Goal: Task Accomplishment & Management: Manage account settings

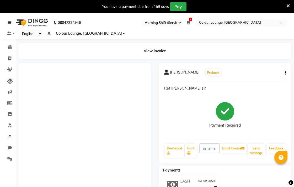
select select "83"
click at [9, 47] on icon at bounding box center [9, 47] width 3 height 4
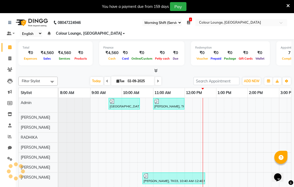
scroll to position [7, 0]
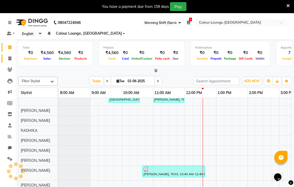
click at [9, 58] on icon at bounding box center [9, 58] width 3 height 4
select select "service"
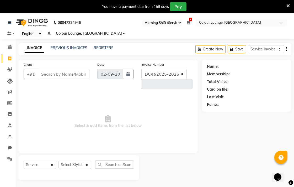
select select "8013"
type input "6548"
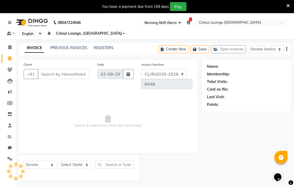
click at [237, 40] on div "08047224946 Select Register Morning Shift (Service) Evening Shift (Service) 1 D…" at bounding box center [147, 106] width 294 height 187
click at [242, 52] on button "Open Invoices" at bounding box center [228, 49] width 35 height 8
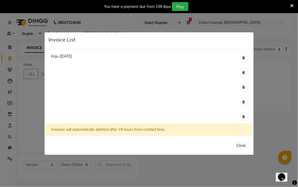
click at [281, 93] on ngb-modal-window "Invoice List Anju /31 August 2025 Invoices will automatically deleted after 24 …" at bounding box center [149, 93] width 298 height 187
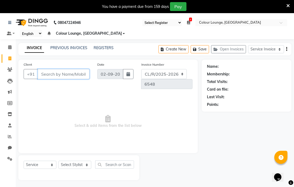
click at [58, 73] on input "Client" at bounding box center [64, 74] width 52 height 10
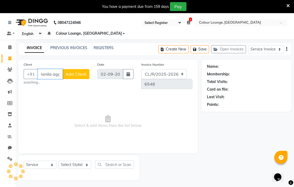
click at [53, 72] on input "Manila agg" at bounding box center [50, 74] width 25 height 10
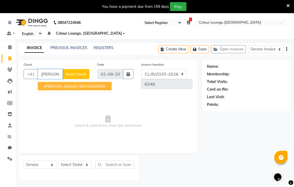
click at [56, 76] on input "Manika agg" at bounding box center [50, 74] width 25 height 10
click at [88, 83] on ngb-highlight "9815092400" at bounding box center [92, 85] width 26 height 5
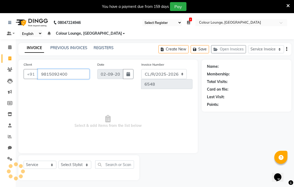
type input "9815092400"
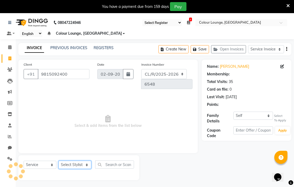
click at [75, 160] on select "Select Stylist Admin AMIT Birshika Charanjeet Colour Lounge, Ranjit Avenue Colo…" at bounding box center [74, 164] width 33 height 8
select select "1: Object"
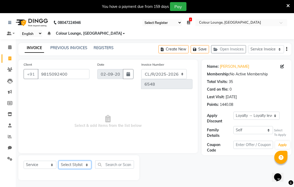
select select "70159"
click at [58, 160] on select "Select Stylist Admin AMIT Birshika Charanjeet Colour Lounge, Ranjit Avenue Colo…" at bounding box center [74, 164] width 33 height 8
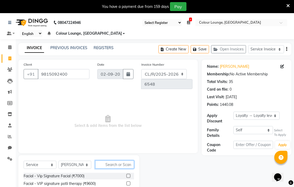
click at [124, 160] on input "text" at bounding box center [114, 164] width 39 height 8
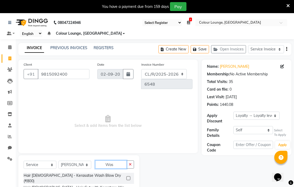
type input "Was"
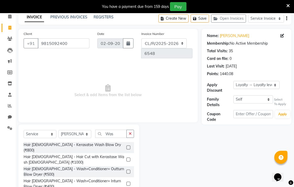
scroll to position [42, 0]
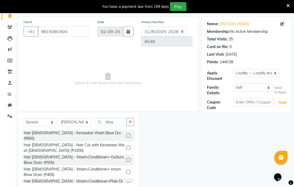
click at [129, 170] on label at bounding box center [128, 172] width 4 height 4
click at [129, 170] on input "checkbox" at bounding box center [127, 171] width 3 height 3
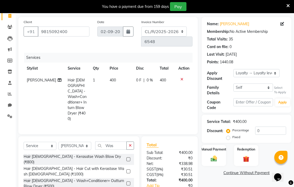
checkbox input "false"
click at [181, 77] on icon at bounding box center [181, 79] width 3 height 4
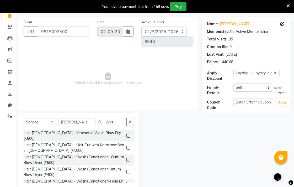
click at [129, 158] on label at bounding box center [128, 160] width 4 height 4
click at [129, 158] on input "checkbox" at bounding box center [127, 159] width 3 height 3
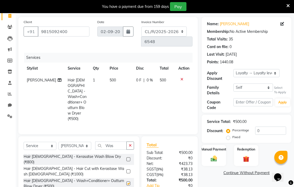
scroll to position [60, 0]
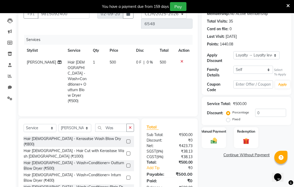
checkbox input "false"
click at [214, 141] on img at bounding box center [213, 141] width 11 height 8
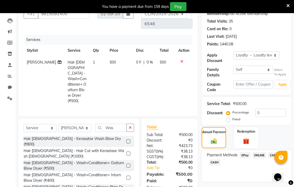
click at [217, 160] on span "CASH" at bounding box center [214, 162] width 11 height 6
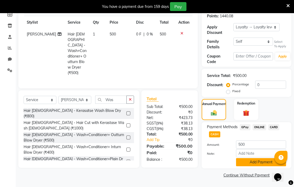
click at [258, 164] on button "Add Payment" at bounding box center [261, 162] width 50 height 8
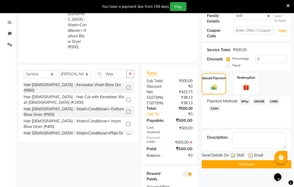
scroll to position [124, 0]
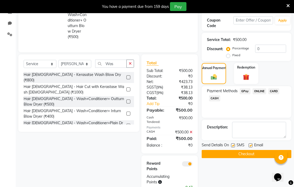
click at [256, 154] on button "Checkout" at bounding box center [247, 154] width 90 height 8
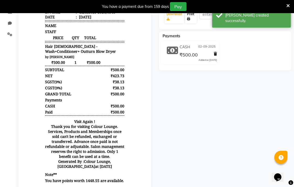
click at [193, 21] on link "Print" at bounding box center [191, 17] width 12 height 14
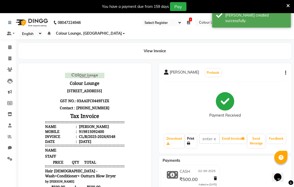
click at [192, 140] on link "Print" at bounding box center [191, 141] width 12 height 14
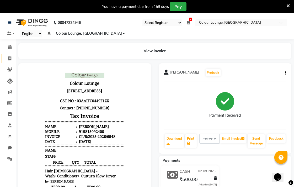
click at [10, 58] on icon at bounding box center [9, 58] width 3 height 4
select select "service"
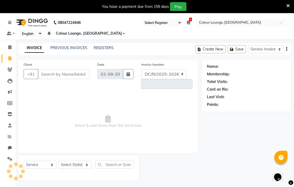
select select "8013"
type input "6549"
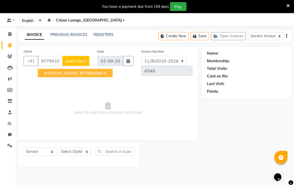
click at [79, 73] on ngb-highlight "97793324 24" at bounding box center [92, 72] width 27 height 5
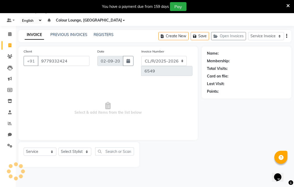
type input "9779332424"
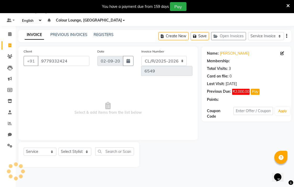
select select "1: Object"
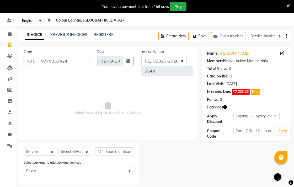
click at [258, 90] on button "Pay" at bounding box center [255, 92] width 9 height 6
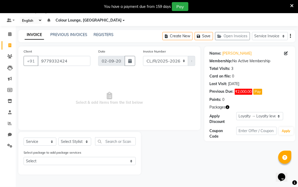
select select "1"
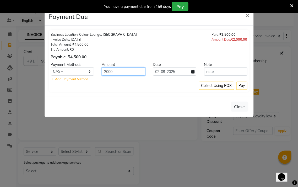
click at [106, 69] on input "2000" at bounding box center [123, 71] width 43 height 8
click at [110, 71] on input "2000" at bounding box center [123, 71] width 43 height 8
type input "1500"
click at [86, 70] on select "GPay ONLINE CARD CASH" at bounding box center [72, 71] width 43 height 8
select select "5"
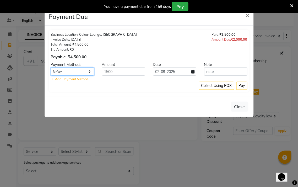
click at [51, 67] on select "GPay ONLINE CARD CASH" at bounding box center [72, 71] width 43 height 8
click at [247, 85] on button "Pay" at bounding box center [242, 86] width 11 height 8
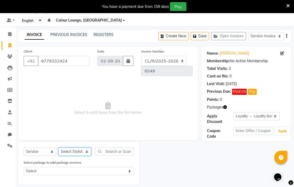
click at [72, 147] on select "Select Stylist Admin AMIT Birshika Charanjeet Colour Lounge, Ranjit Avenue Colo…" at bounding box center [74, 151] width 33 height 8
click at [174, 108] on span "Select & add items from the list below" at bounding box center [108, 108] width 169 height 52
click at [79, 34] on link "PREVIOUS INVOICES" at bounding box center [68, 34] width 37 height 5
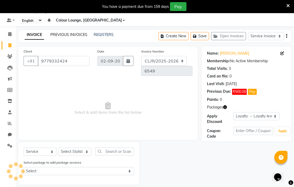
click at [74, 36] on link "PREVIOUS INVOICES" at bounding box center [68, 34] width 37 height 5
click at [80, 58] on input "9779332424" at bounding box center [64, 61] width 52 height 10
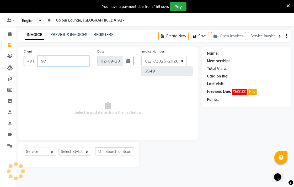
type input "9"
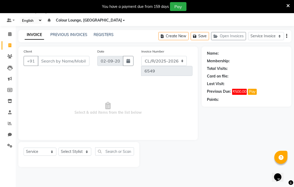
click at [114, 99] on span "Select & add items from the list below" at bounding box center [108, 108] width 169 height 52
click at [84, 147] on select "Select Stylist Admin AMIT Birshika Charanjeet Colour Lounge, Ranjit Avenue Colo…" at bounding box center [74, 151] width 33 height 8
select select "89112"
click at [58, 147] on select "Select Stylist Admin AMIT Birshika Charanjeet Colour Lounge, Ranjit Avenue Colo…" at bounding box center [74, 151] width 33 height 8
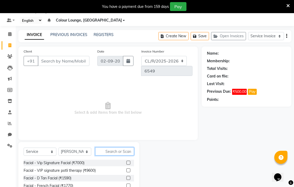
click at [128, 147] on input "text" at bounding box center [114, 151] width 39 height 8
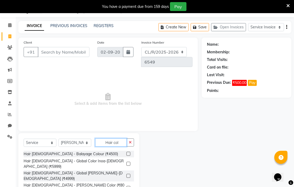
scroll to position [37, 0]
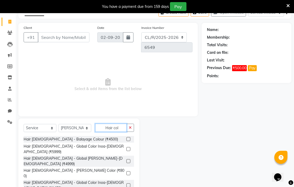
type input "Hair col"
click at [129, 171] on label at bounding box center [128, 173] width 4 height 4
click at [129, 171] on input "checkbox" at bounding box center [127, 172] width 3 height 3
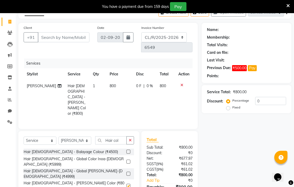
checkbox input "false"
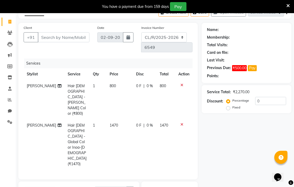
checkbox input "false"
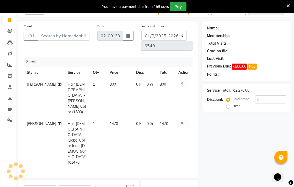
scroll to position [43, 0]
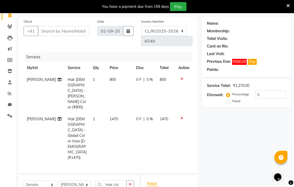
click at [181, 77] on icon at bounding box center [181, 79] width 3 height 4
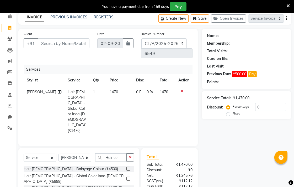
scroll to position [31, 0]
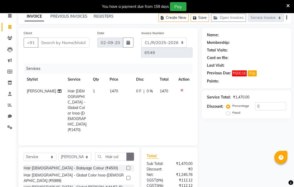
click at [129, 152] on button "button" at bounding box center [130, 156] width 8 height 8
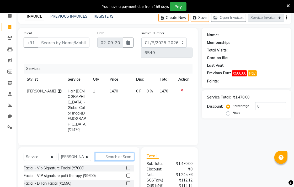
click at [130, 152] on input "text" at bounding box center [114, 156] width 39 height 8
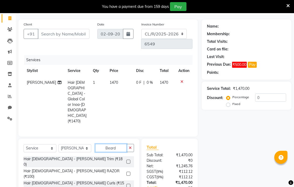
scroll to position [49, 0]
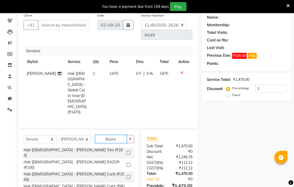
type input "Beard"
click at [129, 151] on label at bounding box center [128, 153] width 4 height 4
click at [129, 151] on input "checkbox" at bounding box center [127, 152] width 3 height 3
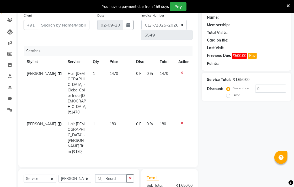
checkbox input "false"
click at [68, 24] on input "Client" at bounding box center [64, 25] width 52 height 10
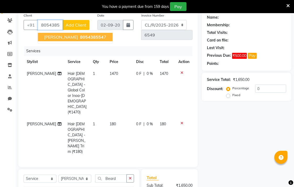
click at [97, 37] on span "805438554" at bounding box center [92, 36] width 24 height 5
type input "8054385547"
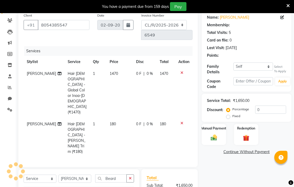
select select "1: Object"
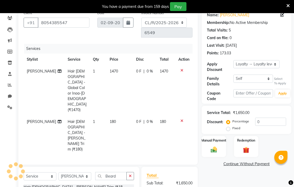
scroll to position [72, 0]
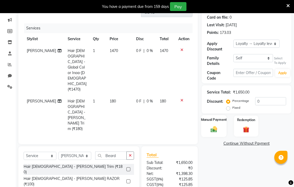
click at [216, 126] on img at bounding box center [213, 129] width 11 height 8
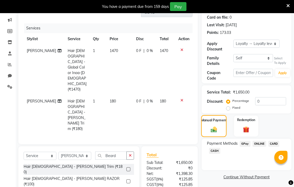
scroll to position [74, 0]
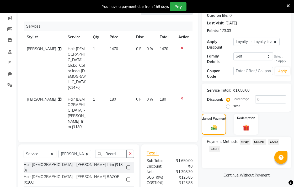
click at [244, 142] on span "GPay" at bounding box center [245, 142] width 11 height 6
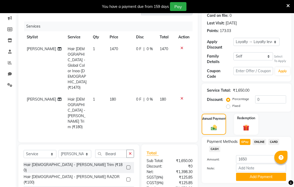
scroll to position [88, 0]
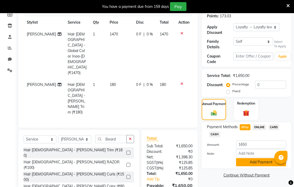
click at [268, 162] on button "Add Payment" at bounding box center [261, 162] width 50 height 8
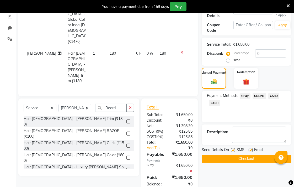
scroll to position [131, 0]
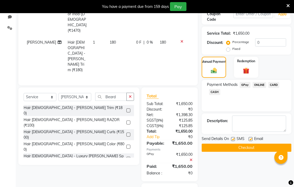
click at [250, 148] on button "Checkout" at bounding box center [247, 147] width 90 height 8
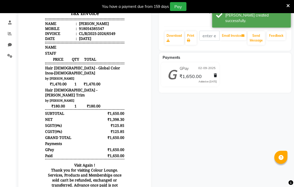
scroll to position [97, 0]
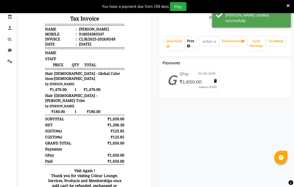
click at [191, 40] on link "Print" at bounding box center [191, 44] width 12 height 14
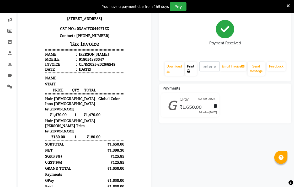
scroll to position [73, 0]
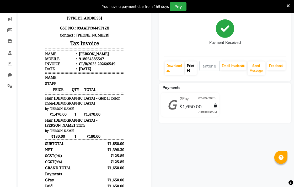
click at [196, 63] on link "Print" at bounding box center [191, 68] width 12 height 14
click at [191, 66] on link "Print" at bounding box center [191, 68] width 12 height 14
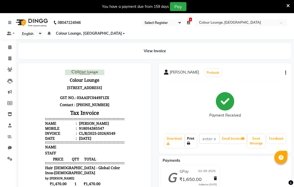
scroll to position [0, 0]
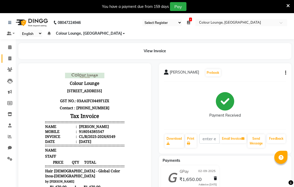
click at [9, 56] on icon at bounding box center [9, 58] width 3 height 4
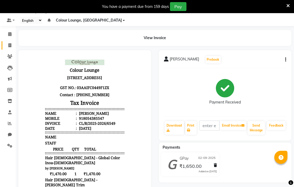
select select "service"
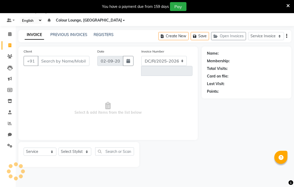
select select "8013"
type input "6550"
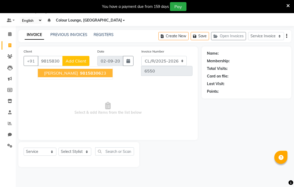
click at [90, 77] on button "kawalpreet 98158306 23" at bounding box center [75, 73] width 75 height 8
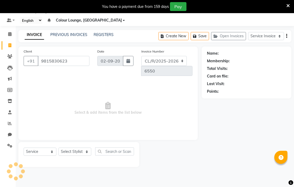
type input "9815830623"
select select "1: Object"
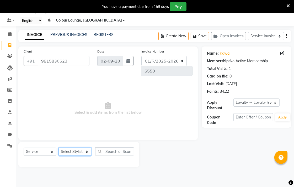
click at [77, 147] on select "Select Stylist Admin AMIT Birshika Charanjeet Colour Lounge, Ranjit Avenue Colo…" at bounding box center [74, 151] width 33 height 8
select select "70158"
click at [58, 147] on select "Select Stylist Admin AMIT Birshika Charanjeet Colour Lounge, Ranjit Avenue Colo…" at bounding box center [74, 151] width 33 height 8
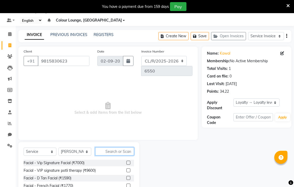
click at [122, 147] on input "text" at bounding box center [114, 151] width 39 height 8
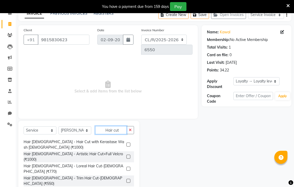
scroll to position [0, 0]
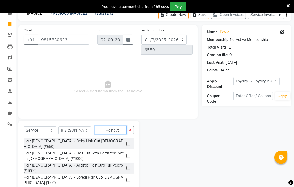
type input "Hair cut"
click at [126, 178] on label at bounding box center [128, 180] width 4 height 4
click at [126, 178] on input "checkbox" at bounding box center [127, 179] width 3 height 3
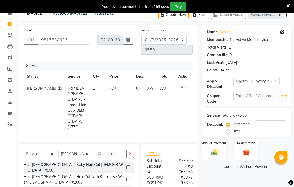
checkbox input "false"
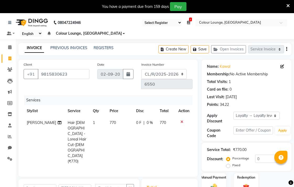
click at [157, 95] on div "Services" at bounding box center [110, 100] width 172 height 10
click at [202, 51] on button "Save" at bounding box center [200, 49] width 18 height 8
click at [177, 49] on button "Create New" at bounding box center [173, 49] width 30 height 8
select select "service"
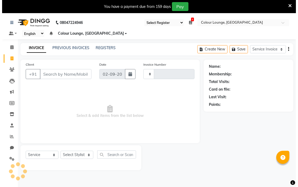
scroll to position [13, 0]
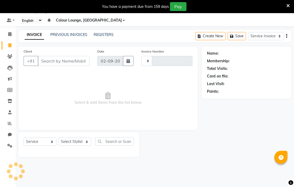
type input "6550"
select select "8013"
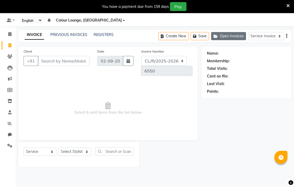
click at [227, 37] on button "Open Invoices" at bounding box center [228, 36] width 35 height 8
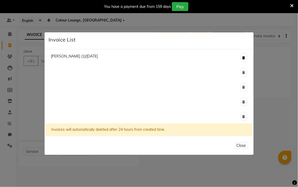
click at [243, 58] on icon at bounding box center [244, 57] width 3 height 3
click at [243, 56] on icon at bounding box center [244, 57] width 3 height 3
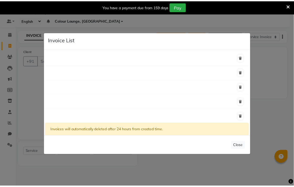
scroll to position [0, 0]
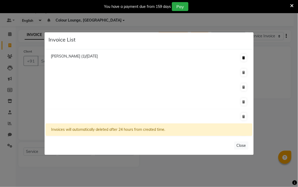
click at [241, 56] on button at bounding box center [244, 57] width 6 height 7
click at [241, 59] on button at bounding box center [244, 57] width 6 height 7
click at [242, 60] on button at bounding box center [244, 57] width 6 height 7
click at [241, 60] on button at bounding box center [244, 57] width 6 height 7
click at [247, 60] on li "Merlene (1)/31 August 2025" at bounding box center [149, 57] width 207 height 15
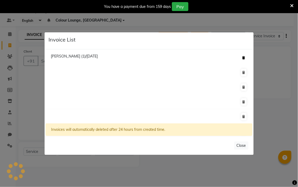
click at [243, 58] on icon at bounding box center [244, 57] width 3 height 3
click at [241, 54] on button at bounding box center [244, 57] width 6 height 7
click at [241, 54] on div at bounding box center [243, 57] width 9 height 8
click at [243, 56] on icon at bounding box center [244, 57] width 3 height 3
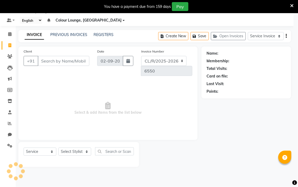
click at [240, 52] on li "Merlene (1)/31 August 2025" at bounding box center [149, 44] width 207 height 15
click at [241, 46] on button at bounding box center [244, 44] width 6 height 7
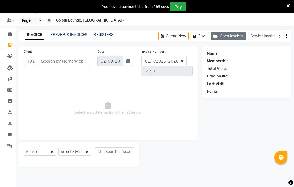
click at [227, 35] on button "Open Invoices" at bounding box center [228, 36] width 35 height 8
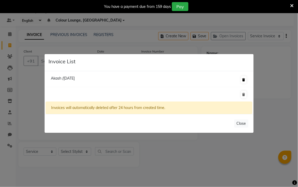
click at [244, 79] on icon at bounding box center [244, 79] width 3 height 3
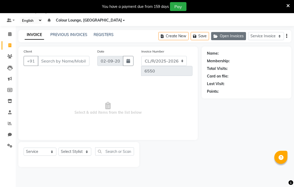
click at [233, 32] on button "Open Invoices" at bounding box center [228, 36] width 35 height 8
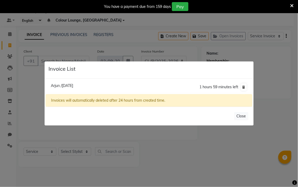
click at [206, 163] on ngb-modal-window "Invoice List Arjun /01 September 2025 1 hours 59 minutes left Invoices will aut…" at bounding box center [149, 93] width 298 height 187
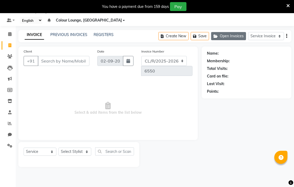
click at [226, 37] on button "Open Invoices" at bounding box center [228, 36] width 35 height 8
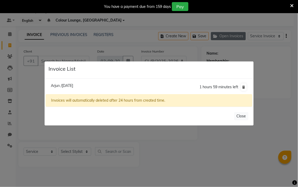
click at [244, 88] on icon at bounding box center [244, 86] width 3 height 3
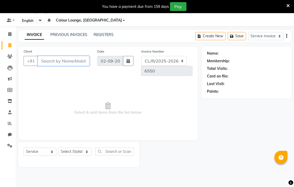
click at [73, 62] on input "Client" at bounding box center [64, 61] width 52 height 10
type input "9815830623"
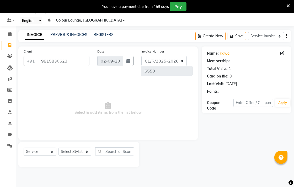
select select "1: Object"
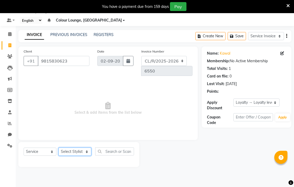
click at [84, 147] on select "Select Stylist Admin AMIT Birshika Charanjeet Colour Lounge, Ranjit Avenue Colo…" at bounding box center [74, 151] width 33 height 8
select select "70158"
click at [58, 147] on select "Select Stylist Admin AMIT Birshika Charanjeet Colour Lounge, Ranjit Avenue Colo…" at bounding box center [74, 151] width 33 height 8
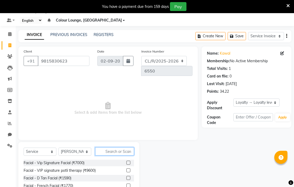
click at [121, 147] on input "text" at bounding box center [114, 151] width 39 height 8
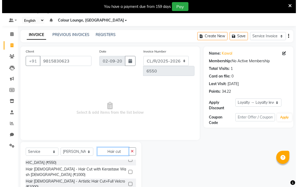
scroll to position [7, 0]
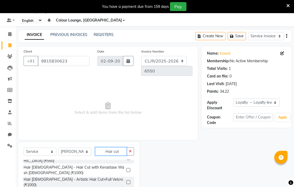
type input "Hair cut"
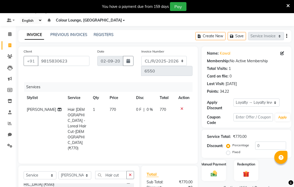
checkbox input "false"
click at [284, 53] on icon at bounding box center [282, 53] width 4 height 4
select select "female"
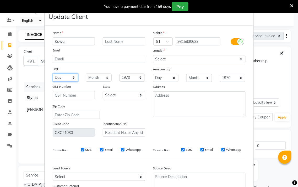
click at [66, 78] on select "Day 01 02 03 04 05 06 07 08 09 10 11 12 13 14 15 16 17 18 19 20 21 22 23 24 25 …" at bounding box center [66, 77] width 26 height 8
select select "11"
click at [53, 73] on select "Day 01 02 03 04 05 06 07 08 09 10 11 12 13 14 15 16 17 18 19 20 21 22 23 24 25 …" at bounding box center [66, 77] width 26 height 8
click at [96, 80] on select "Month January February March April May June July August September October Novem…" at bounding box center [99, 77] width 26 height 8
select select "09"
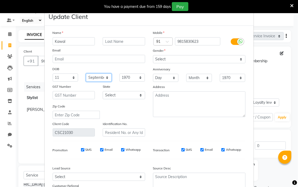
click at [86, 73] on select "Month January February March April May June July August September October Novem…" at bounding box center [99, 77] width 26 height 8
click at [137, 76] on select "1940 1941 1942 1943 1944 1945 1946 1947 1948 1949 1950 1951 1952 1953 1954 1955…" at bounding box center [133, 77] width 26 height 8
select select "1985"
click at [120, 73] on select "1940 1941 1942 1943 1944 1945 1946 1947 1948 1949 1950 1951 1952 1953 1954 1955…" at bounding box center [133, 77] width 26 height 8
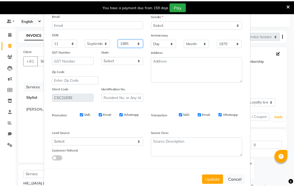
scroll to position [38, 0]
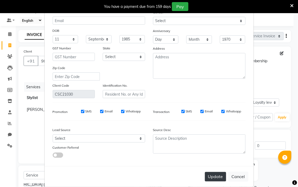
click at [212, 175] on button "Update" at bounding box center [215, 176] width 21 height 9
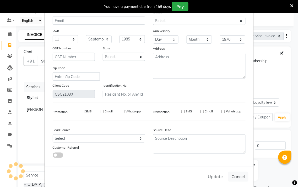
select select
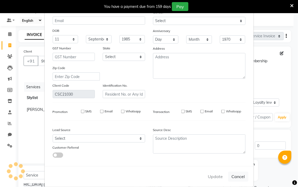
select select
checkbox input "false"
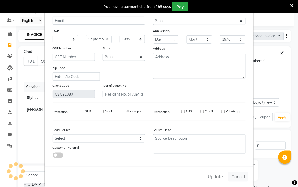
checkbox input "false"
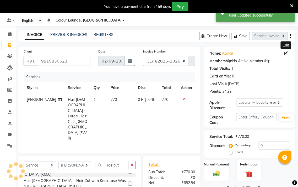
select select "1: Object"
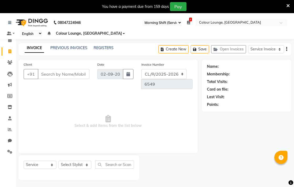
select select "83"
select select "8013"
select select "service"
click at [79, 48] on link "PREVIOUS INVOICES" at bounding box center [68, 47] width 37 height 5
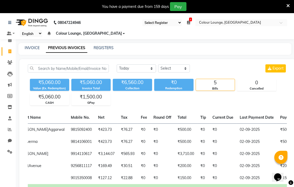
click at [9, 51] on icon at bounding box center [9, 51] width 3 height 4
select select "service"
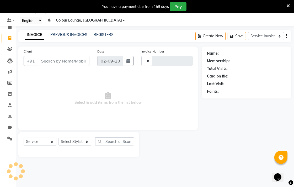
type input "6549"
select select "8013"
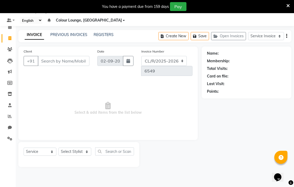
click at [11, 15] on link at bounding box center [10, 9] width 5 height 15
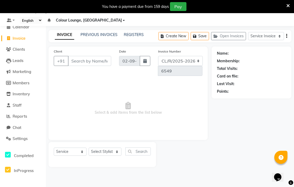
click at [248, 150] on div "Name: Membership: Total Visits: Card on file: Last Visit: Points:" at bounding box center [254, 106] width 84 height 120
click at [15, 28] on span "Calendar" at bounding box center [21, 26] width 17 height 5
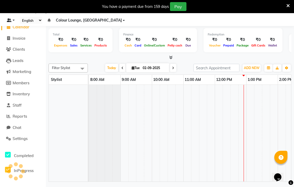
click at [13, 20] on link at bounding box center [11, 21] width 8 height 6
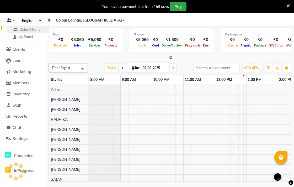
scroll to position [0, 126]
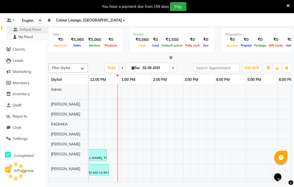
click at [33, 40] on link "My Panel" at bounding box center [27, 36] width 41 height 7
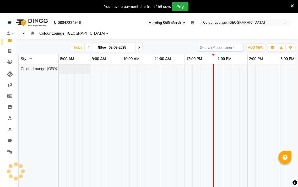
select select "83"
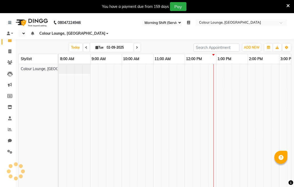
select select "en"
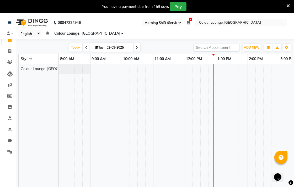
click at [34, 35] on select "English ENGLISH Español العربية मराठी हिंदी ગુજરાતી தமிழ் 中文" at bounding box center [29, 33] width 22 height 7
click at [49, 141] on div "Colour Lounge, [GEOGRAPHIC_DATA]" at bounding box center [41, 128] width 44 height 129
click at [9, 40] on icon at bounding box center [9, 40] width 3 height 4
click at [10, 34] on link at bounding box center [10, 34] width 6 height 6
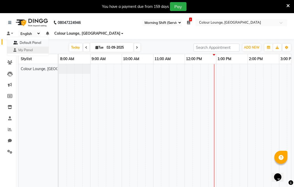
click at [32, 43] on span "Default Panel" at bounding box center [31, 42] width 22 height 4
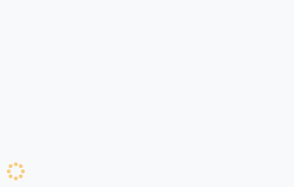
select select "83"
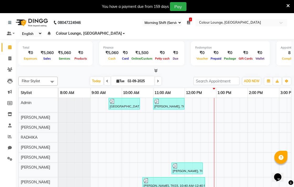
click at [184, 171] on div "[PERSON_NAME], TK05, 11:35 AM-12:35 PM, Hair [DEMOGRAPHIC_DATA] - Wash+Conditio…" at bounding box center [187, 168] width 30 height 10
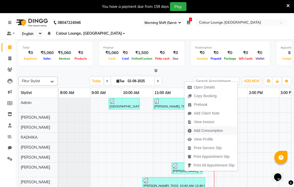
click at [232, 129] on button "Add Consumption" at bounding box center [210, 130] width 53 height 9
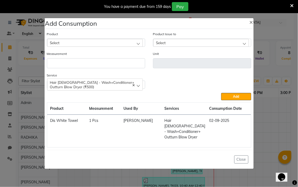
click at [136, 45] on div "Select" at bounding box center [95, 43] width 96 height 8
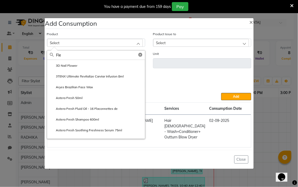
type input "Flex"
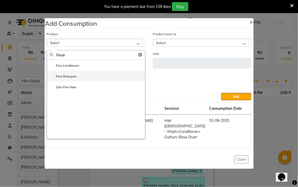
click at [77, 74] on li "Flex Shampoo" at bounding box center [96, 76] width 98 height 11
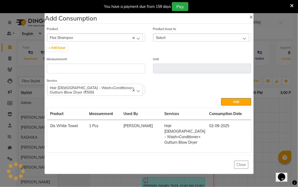
type input "ml"
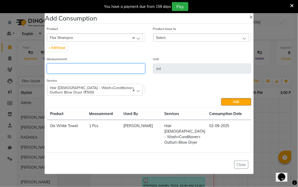
click at [137, 69] on input "number" at bounding box center [96, 68] width 98 height 10
type input "20"
click at [145, 158] on div "Close" at bounding box center [149, 164] width 209 height 19
click at [167, 40] on div "Select" at bounding box center [201, 38] width 96 height 8
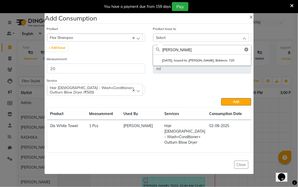
type input "Karan"
click at [200, 59] on li "2025-06-17, Issued to: KARAN KUMAR, Balance: 720" at bounding box center [202, 60] width 98 height 11
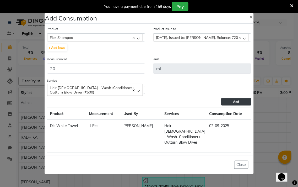
click at [235, 104] on span "Add" at bounding box center [236, 102] width 6 height 4
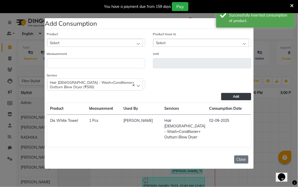
click at [245, 155] on button "Close" at bounding box center [241, 159] width 14 height 8
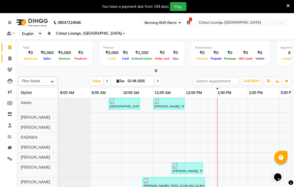
click at [9, 58] on icon at bounding box center [9, 58] width 3 height 4
select select "service"
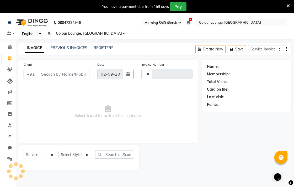
type input "6549"
select select "8013"
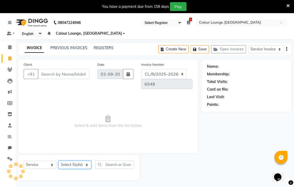
click at [80, 160] on select "Select Stylist Admin AMIT Birshika [PERSON_NAME] Colour Lounge, Ranjit Avenue C…" at bounding box center [74, 164] width 33 height 8
select select "70162"
click at [58, 160] on select "Select Stylist Admin AMIT Birshika [PERSON_NAME] Colour Lounge, Ranjit Avenue C…" at bounding box center [74, 164] width 33 height 8
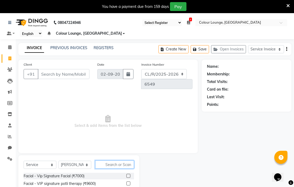
click at [120, 160] on input "text" at bounding box center [114, 164] width 39 height 8
type input "D"
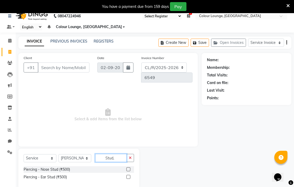
scroll to position [13, 0]
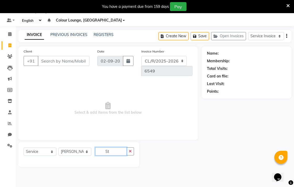
type input "S"
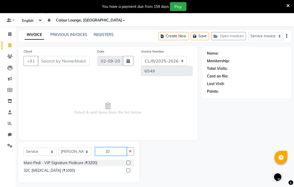
type input "3"
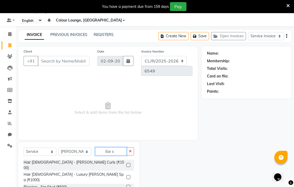
type input "Ear st"
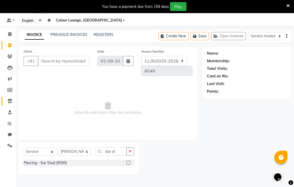
click at [9, 101] on icon at bounding box center [10, 101] width 4 height 4
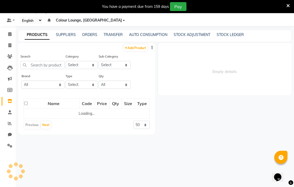
select select
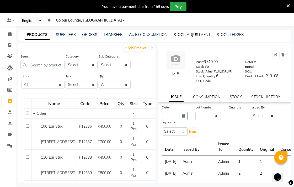
click at [190, 34] on link "STOCK ADJUSTMENT" at bounding box center [192, 34] width 37 height 5
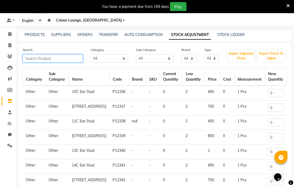
click at [72, 57] on input "text" at bounding box center [53, 58] width 60 height 8
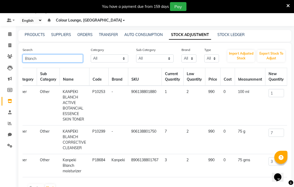
scroll to position [0, 9]
type input "Blanch"
click at [279, 133] on input "7" at bounding box center [275, 132] width 15 height 8
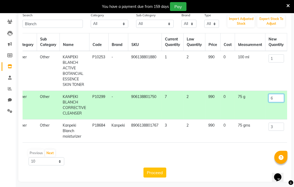
scroll to position [54, 0]
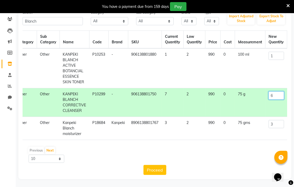
type input "6"
click at [159, 171] on button "Proceed" at bounding box center [154, 170] width 23 height 10
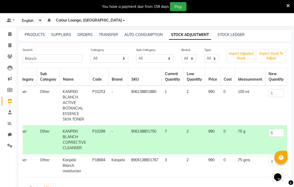
scroll to position [0, 6]
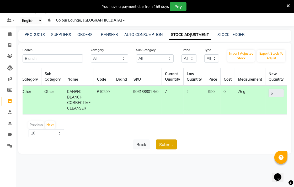
click at [161, 148] on button "Submit" at bounding box center [166, 144] width 21 height 10
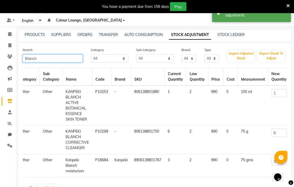
click at [66, 58] on input "Blanch" at bounding box center [53, 58] width 60 height 8
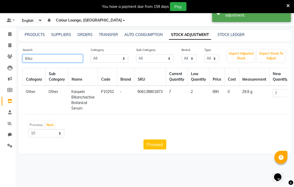
type input "Blka"
click at [103, 103] on td "P10252" at bounding box center [107, 99] width 19 height 29
click at [281, 93] on input "7" at bounding box center [280, 93] width 15 height 8
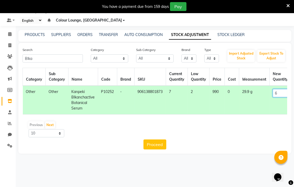
type input "6"
click at [165, 149] on button "Proceed" at bounding box center [154, 144] width 23 height 10
click at [169, 148] on button "Submit" at bounding box center [166, 144] width 21 height 10
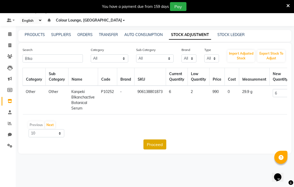
click at [166, 149] on button "Proceed" at bounding box center [154, 144] width 23 height 10
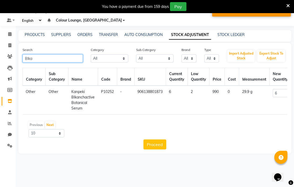
click at [60, 58] on input "Blka" at bounding box center [53, 58] width 60 height 8
type input "B"
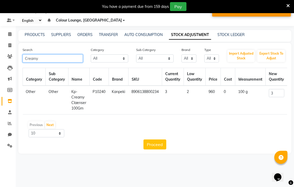
type input "Creamy"
click at [95, 101] on td "P10240" at bounding box center [99, 99] width 19 height 29
click at [281, 92] on input "3" at bounding box center [276, 93] width 15 height 8
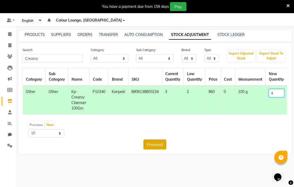
type input "4"
click at [159, 149] on button "Proceed" at bounding box center [154, 144] width 23 height 10
click at [169, 149] on button "Submit" at bounding box center [166, 144] width 21 height 10
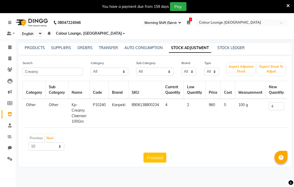
select select "83"
click at [10, 56] on icon at bounding box center [9, 58] width 3 height 4
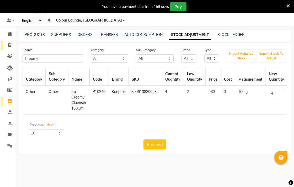
select select "service"
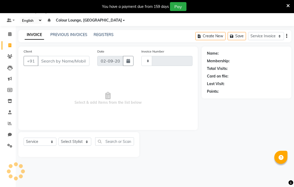
type input "6550"
select select "8013"
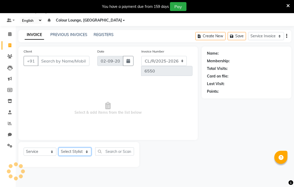
click at [85, 147] on select "Select Stylist" at bounding box center [74, 151] width 33 height 8
click at [83, 147] on select "Select Stylist" at bounding box center [74, 151] width 33 height 8
select select "70161"
click at [58, 147] on select "Select Stylist Admin AMIT Birshika [PERSON_NAME] Colour Lounge, Ranjit Avenue C…" at bounding box center [74, 151] width 33 height 8
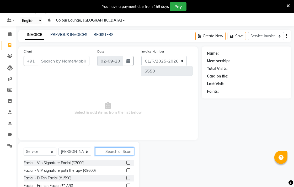
click at [118, 147] on input "text" at bounding box center [114, 151] width 39 height 8
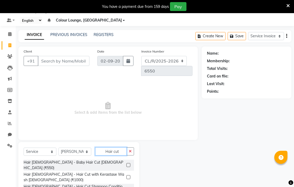
scroll to position [26, 0]
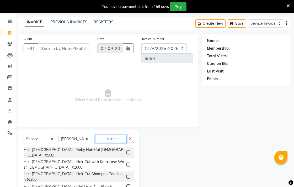
type input "Hair cut"
click at [128, 174] on label at bounding box center [128, 176] width 4 height 4
click at [128, 175] on input "checkbox" at bounding box center [127, 176] width 3 height 3
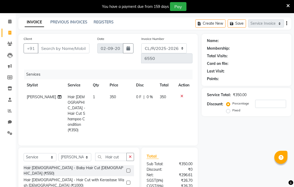
checkbox input "false"
click at [130, 153] on button "button" at bounding box center [130, 157] width 8 height 8
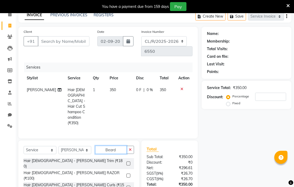
scroll to position [55, 0]
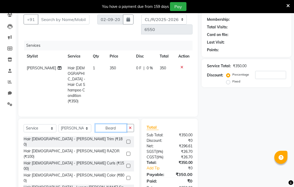
type input "Beard"
click at [129, 124] on button "button" at bounding box center [130, 128] width 8 height 8
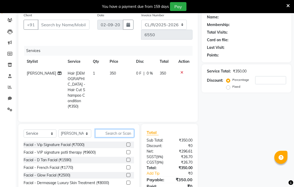
scroll to position [50, 0]
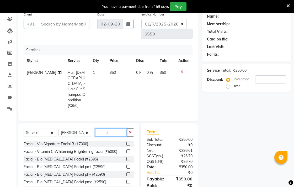
type input "b"
click at [76, 25] on input "Client" at bounding box center [64, 24] width 52 height 10
type input "9"
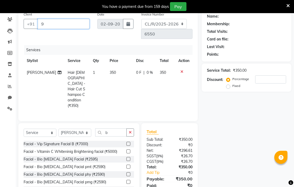
type input "0"
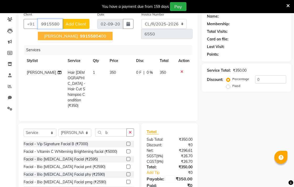
click at [101, 36] on ngb-highlight "99155804 00" at bounding box center [92, 35] width 27 height 5
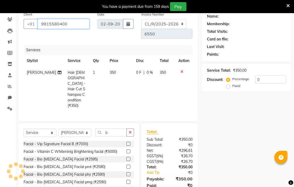
type input "9915580400"
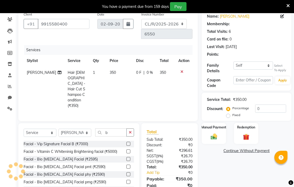
select select "1: Object"
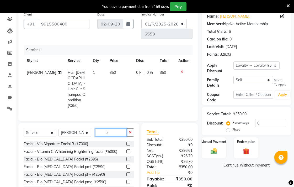
click at [119, 128] on input "b" at bounding box center [110, 132] width 31 height 8
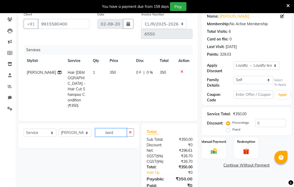
scroll to position [55, 0]
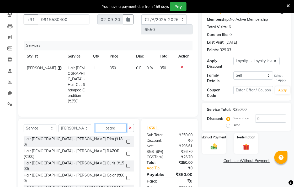
type input "beard"
click at [129, 139] on label at bounding box center [128, 141] width 4 height 4
click at [129, 140] on input "checkbox" at bounding box center [127, 141] width 3 height 3
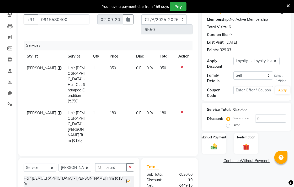
checkbox input "false"
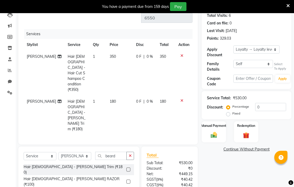
scroll to position [77, 0]
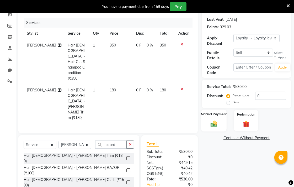
click at [219, 119] on div "Manual Payment" at bounding box center [213, 120] width 25 height 22
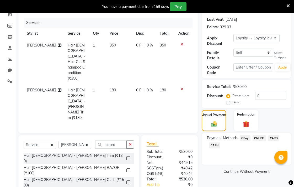
click at [218, 147] on span "CASH" at bounding box center [214, 145] width 11 height 6
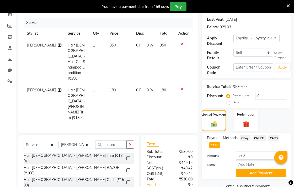
scroll to position [88, 0]
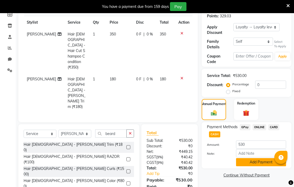
click at [267, 162] on button "Add Payment" at bounding box center [261, 162] width 50 height 8
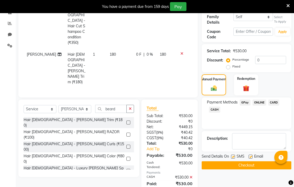
scroll to position [142, 0]
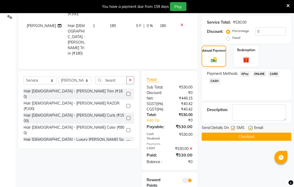
click at [270, 138] on button "Checkout" at bounding box center [247, 136] width 90 height 8
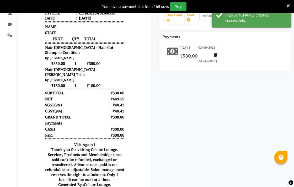
scroll to position [122, 0]
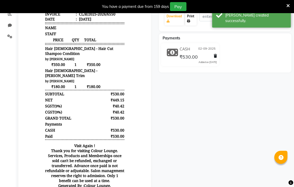
click at [191, 20] on link "Print" at bounding box center [191, 19] width 12 height 14
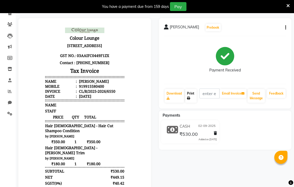
scroll to position [0, 0]
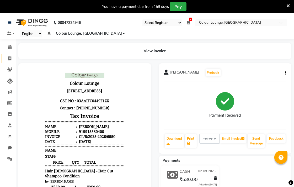
click at [9, 58] on icon at bounding box center [9, 58] width 3 height 4
select select "service"
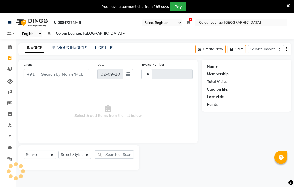
scroll to position [13, 0]
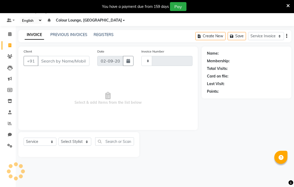
type input "6551"
select select "8013"
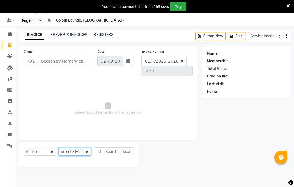
click at [82, 147] on select "Select Stylist Admin AMIT Birshika [PERSON_NAME] Colour Lounge, Ranjit Avenue C…" at bounding box center [74, 151] width 33 height 8
select select "70156"
click at [58, 147] on select "Select Stylist Admin AMIT Birshika [PERSON_NAME] Colour Lounge, Ranjit Avenue C…" at bounding box center [74, 151] width 33 height 8
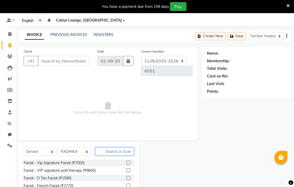
click at [117, 147] on input "text" at bounding box center [114, 151] width 39 height 8
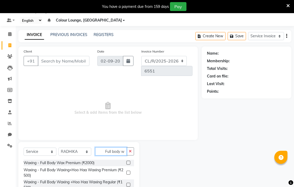
scroll to position [0, 3]
type input "Full body wa"
click at [129, 147] on button "button" at bounding box center [130, 151] width 8 height 8
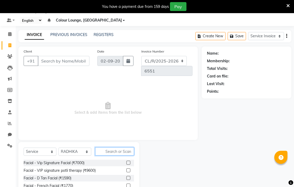
click at [123, 147] on input "text" at bounding box center [114, 151] width 39 height 8
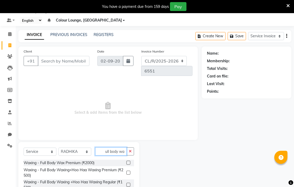
scroll to position [0, 4]
type input "full body wax"
click at [128, 160] on label at bounding box center [128, 162] width 4 height 4
click at [128, 161] on input "checkbox" at bounding box center [127, 162] width 3 height 3
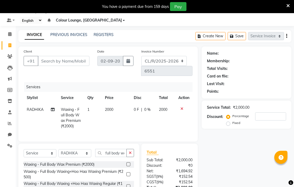
checkbox input "false"
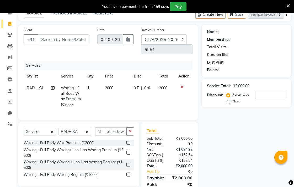
scroll to position [49, 0]
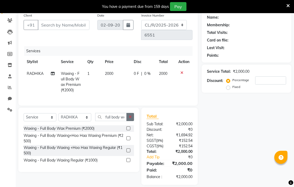
click at [130, 115] on icon "button" at bounding box center [130, 117] width 3 height 4
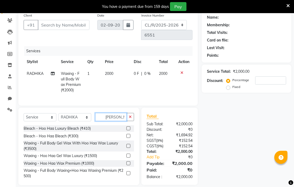
type input "Ho ha"
click at [126, 152] on div at bounding box center [130, 155] width 8 height 7
click at [126, 153] on label at bounding box center [128, 155] width 4 height 4
click at [126, 154] on input "checkbox" at bounding box center [127, 155] width 3 height 3
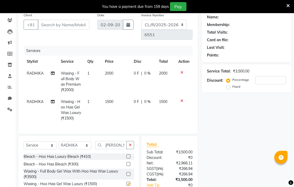
checkbox input "false"
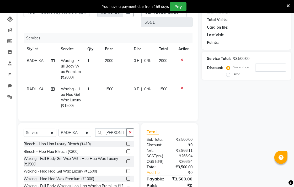
scroll to position [78, 0]
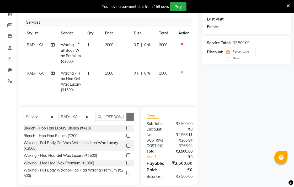
click at [130, 115] on icon "button" at bounding box center [130, 117] width 3 height 4
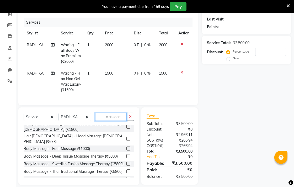
scroll to position [0, 0]
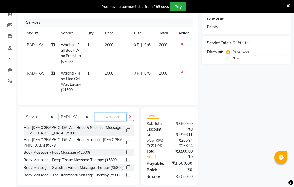
type input "Massage"
click at [126, 128] on label at bounding box center [128, 130] width 4 height 4
click at [126, 129] on input "checkbox" at bounding box center [127, 130] width 3 height 3
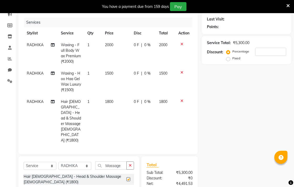
checkbox input "false"
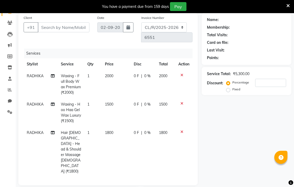
scroll to position [43, 0]
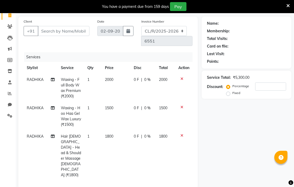
click at [151, 133] on div "0 F | 0 %" at bounding box center [143, 136] width 19 height 6
select select "70156"
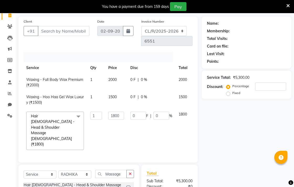
scroll to position [0, 19]
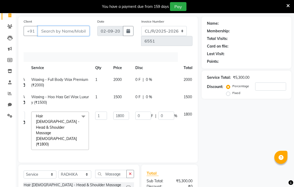
click at [66, 30] on input "Client" at bounding box center [64, 31] width 52 height 10
type input "9"
type input "0"
click at [50, 31] on input "979943652" at bounding box center [50, 31] width 25 height 10
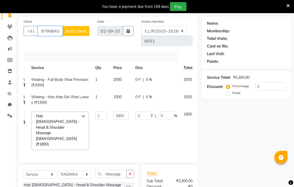
type input "9799843652"
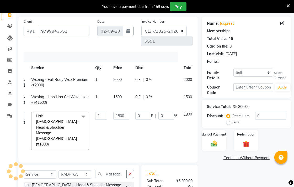
select select "1: Object"
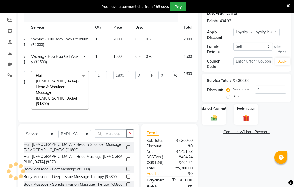
scroll to position [0, 28]
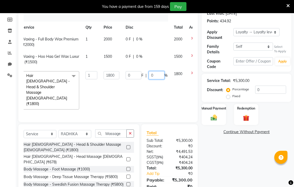
click at [157, 71] on input "0" at bounding box center [157, 75] width 16 height 8
type input "30"
click at [113, 83] on td "1800" at bounding box center [111, 90] width 22 height 45
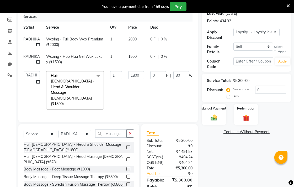
select select "70156"
click at [216, 118] on img at bounding box center [213, 118] width 11 height 8
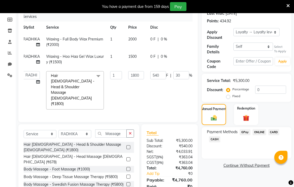
click at [272, 131] on span "CARD" at bounding box center [273, 132] width 11 height 6
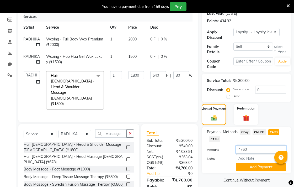
click at [260, 147] on input "4760" at bounding box center [261, 149] width 50 height 8
type input "4"
type input "3000"
click at [284, 108] on div "Manual Payment Redemption" at bounding box center [247, 114] width 98 height 21
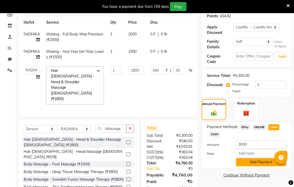
click at [258, 163] on button "Add Payment" at bounding box center [261, 162] width 50 height 8
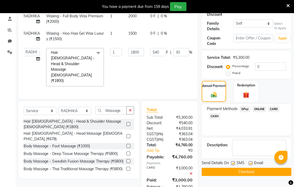
scroll to position [142, 0]
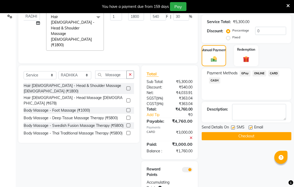
click at [214, 80] on span "CASH" at bounding box center [214, 80] width 11 height 6
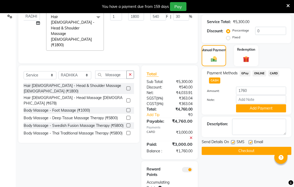
click at [245, 73] on span "GPay" at bounding box center [245, 73] width 11 height 6
click at [275, 109] on button "Add Payment" at bounding box center [261, 108] width 50 height 8
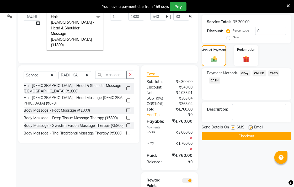
click at [261, 137] on button "Checkout" at bounding box center [247, 136] width 90 height 8
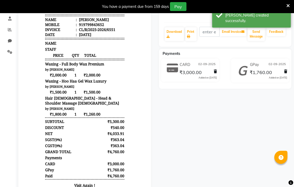
scroll to position [101, 0]
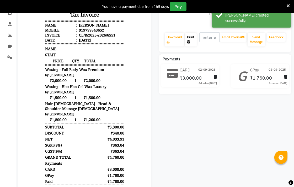
click at [195, 37] on link "Print" at bounding box center [191, 40] width 12 height 14
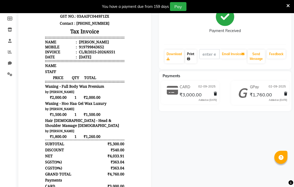
scroll to position [0, 0]
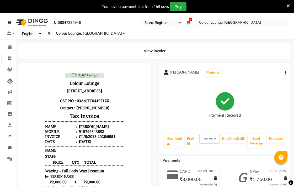
click at [10, 61] on span at bounding box center [9, 59] width 9 height 6
select select "service"
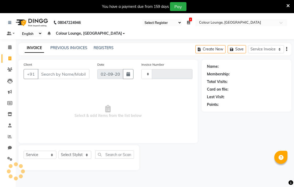
scroll to position [13, 0]
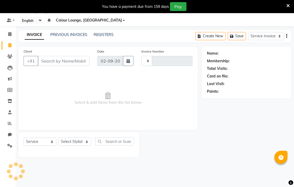
type input "6552"
select select "8013"
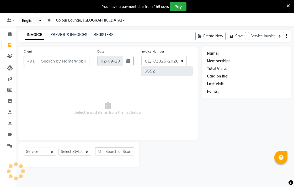
click at [81, 58] on input "Client" at bounding box center [64, 61] width 52 height 10
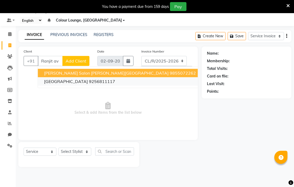
click at [93, 80] on ngb-highlight "9256811117" at bounding box center [102, 81] width 26 height 5
type input "9256811117"
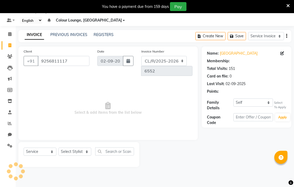
select select "1: Object"
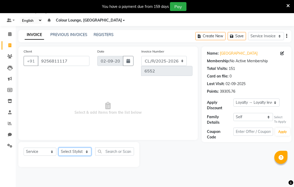
click at [78, 147] on select "Select Stylist Admin AMIT Birshika Charanjeet Colour Lounge, Ranjit Avenue Colo…" at bounding box center [74, 151] width 33 height 8
select select "89112"
click at [58, 147] on select "Select Stylist Admin AMIT Birshika Charanjeet Colour Lounge, Ranjit Avenue Colo…" at bounding box center [74, 151] width 33 height 8
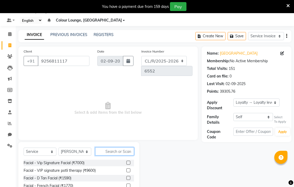
click at [117, 147] on input "text" at bounding box center [114, 151] width 39 height 8
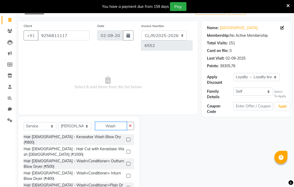
scroll to position [42, 0]
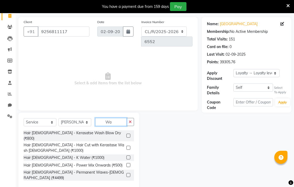
type input "W"
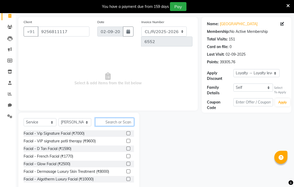
type input "W"
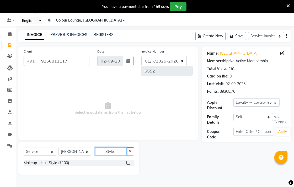
scroll to position [13, 0]
type input "Style"
click at [129, 160] on label at bounding box center [128, 162] width 4 height 4
click at [129, 161] on input "checkbox" at bounding box center [127, 162] width 3 height 3
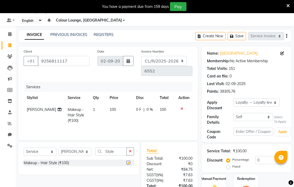
checkbox input "false"
click at [112, 104] on td "100" at bounding box center [119, 115] width 26 height 23
select select "89112"
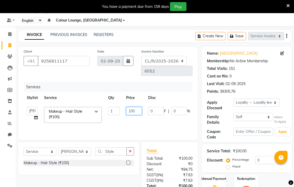
click at [136, 107] on input "100" at bounding box center [134, 111] width 16 height 8
type input "1"
type input "150"
click at [126, 107] on input "150" at bounding box center [134, 111] width 16 height 8
click at [159, 114] on tr "Admin AMIT Birshika Charanjeet Colour Lounge, Ranjit Avenue Colour Lounge, Ranj…" at bounding box center [125, 115] width 202 height 22
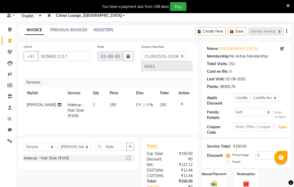
scroll to position [44, 0]
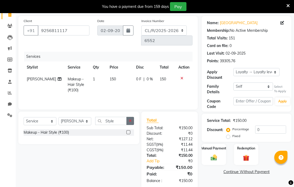
click at [130, 119] on icon "button" at bounding box center [130, 121] width 3 height 4
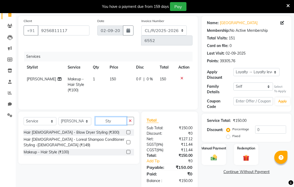
type input "Sty"
click at [129, 150] on label at bounding box center [128, 152] width 4 height 4
click at [129, 150] on input "checkbox" at bounding box center [127, 151] width 3 height 3
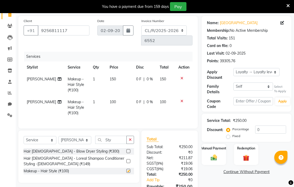
checkbox input "false"
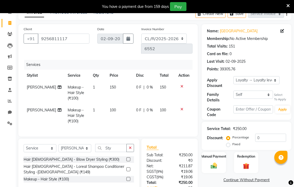
scroll to position [36, 0]
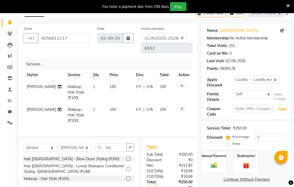
click at [181, 107] on icon at bounding box center [181, 109] width 3 height 4
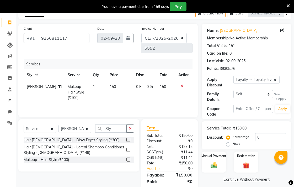
scroll to position [44, 0]
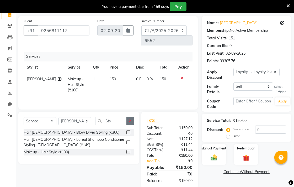
click at [130, 117] on button "button" at bounding box center [130, 121] width 8 height 8
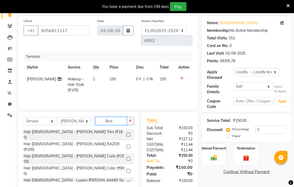
type input "Bea"
click at [129, 132] on label at bounding box center [128, 134] width 4 height 4
click at [129, 133] on input "checkbox" at bounding box center [127, 134] width 3 height 3
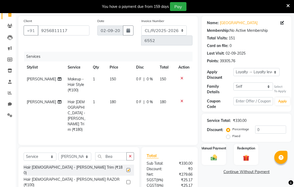
checkbox input "false"
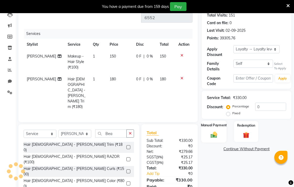
click at [214, 133] on img at bounding box center [213, 135] width 11 height 8
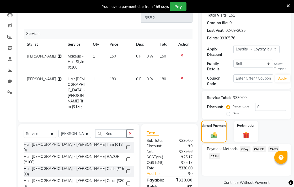
scroll to position [74, 0]
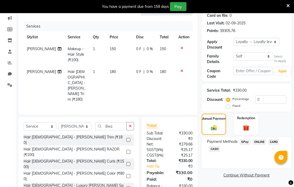
click at [219, 149] on span "CASH" at bounding box center [214, 149] width 11 height 6
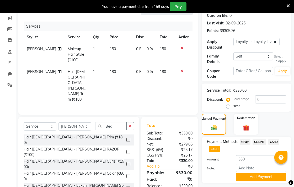
scroll to position [88, 0]
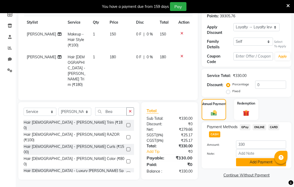
click at [266, 162] on button "Add Payment" at bounding box center [261, 162] width 50 height 8
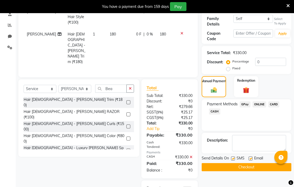
scroll to position [130, 0]
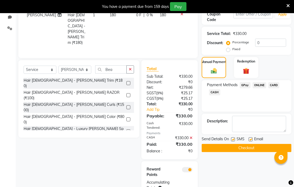
click at [248, 150] on button "Checkout" at bounding box center [247, 148] width 90 height 8
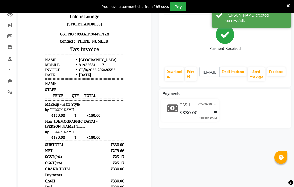
scroll to position [66, 0]
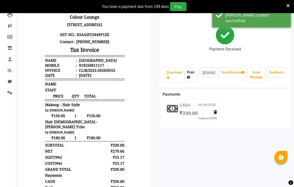
click at [194, 78] on link "Print" at bounding box center [191, 75] width 12 height 14
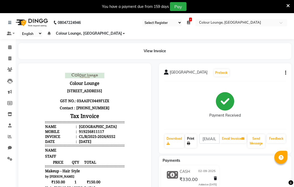
scroll to position [4, 0]
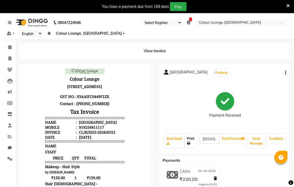
click at [191, 138] on link "Print" at bounding box center [191, 141] width 12 height 14
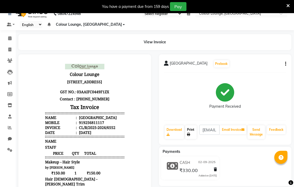
scroll to position [0, 0]
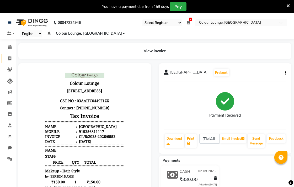
click at [8, 60] on icon at bounding box center [9, 58] width 3 height 4
select select "service"
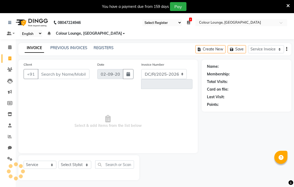
select select "8013"
type input "6553"
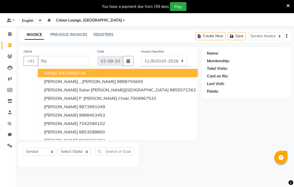
type input "R"
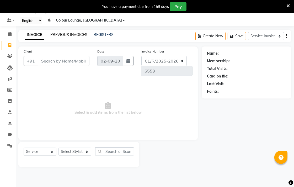
click at [73, 34] on link "PREVIOUS INVOICES" at bounding box center [68, 34] width 37 height 5
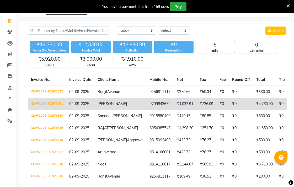
click at [58, 108] on td "CL/R/2025-2026/6551" at bounding box center [47, 104] width 38 height 12
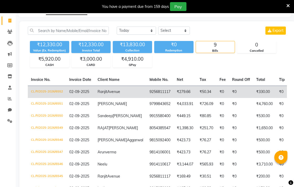
click at [52, 91] on td "CL/R/2025-2026/6552" at bounding box center [47, 91] width 38 height 12
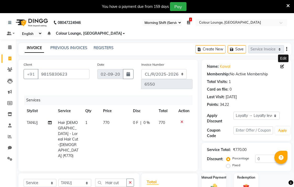
select select "83"
select select "8013"
select select "service"
select select "70158"
select select "1: Object"
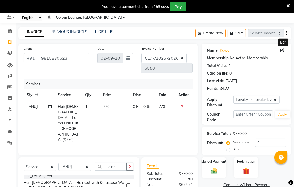
scroll to position [19, 0]
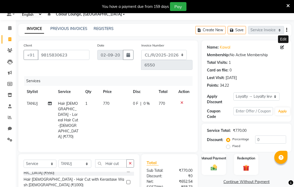
click at [70, 101] on span "Hair [DEMOGRAPHIC_DATA] - Loreal Hair Cut-[DEMOGRAPHIC_DATA] (₹770)" at bounding box center [68, 120] width 20 height 38
select select "70158"
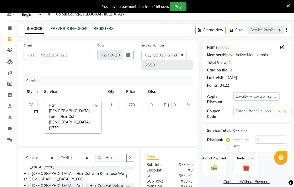
click at [93, 101] on span at bounding box center [96, 106] width 10 height 10
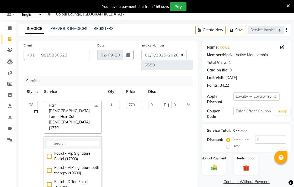
click at [78, 141] on input "multiselect-search" at bounding box center [73, 144] width 52 height 6
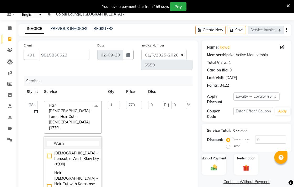
scroll to position [5, 0]
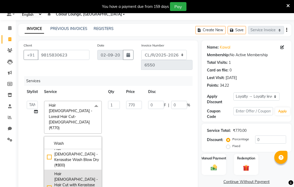
type input "Wash"
click at [62, 171] on div "Hair [DEMOGRAPHIC_DATA] - Hair Cut with Kerastase Wash [DEMOGRAPHIC_DATA] (₹100…" at bounding box center [73, 187] width 52 height 33
checkbox input "true"
type input "1000"
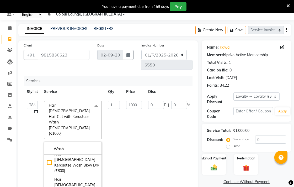
click at [127, 115] on td "1000" at bounding box center [134, 154] width 22 height 112
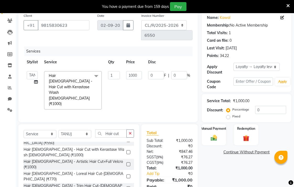
scroll to position [49, 0]
click at [130, 132] on icon "button" at bounding box center [130, 134] width 3 height 4
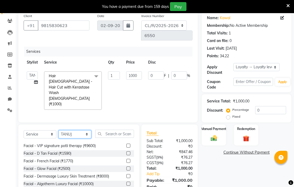
click at [83, 130] on select "Select Stylist Admin AMIT Birshika [PERSON_NAME] Colour Lounge, Ranjit Avenue C…" at bounding box center [74, 134] width 33 height 8
select select "70167"
click at [58, 130] on select "Select Stylist Admin AMIT Birshika [PERSON_NAME] Colour Lounge, Ranjit Avenue C…" at bounding box center [74, 134] width 33 height 8
click at [116, 130] on input "text" at bounding box center [114, 134] width 39 height 8
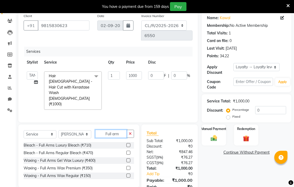
type input "Full arm"
click at [129, 166] on label at bounding box center [128, 168] width 4 height 4
click at [129, 166] on input "checkbox" at bounding box center [127, 167] width 3 height 3
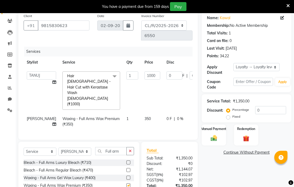
checkbox input "false"
click at [130, 149] on icon "button" at bounding box center [130, 151] width 3 height 4
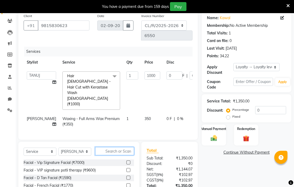
type input "U"
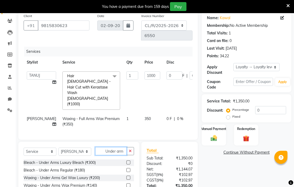
type input "Under arm"
click at [129, 168] on label at bounding box center [128, 170] width 4 height 4
click at [129, 168] on input "checkbox" at bounding box center [127, 169] width 3 height 3
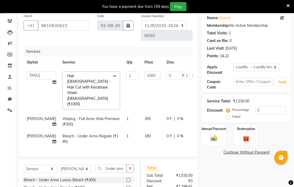
checkbox input "false"
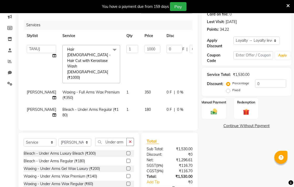
scroll to position [83, 0]
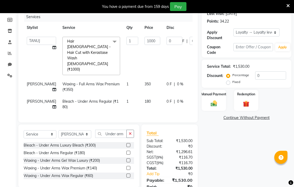
click at [176, 154] on div "₹116.70" at bounding box center [183, 157] width 27 height 6
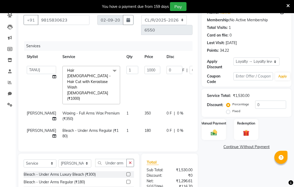
scroll to position [60, 0]
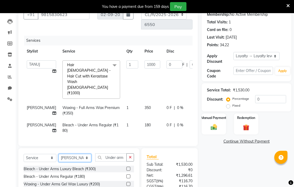
click at [88, 154] on select "Select Stylist Admin AMIT Birshika [PERSON_NAME] Colour Lounge, Ranjit Avenue C…" at bounding box center [74, 158] width 33 height 8
select select "70157"
click at [58, 154] on select "Select Stylist Admin AMIT Birshika [PERSON_NAME] Colour Lounge, Ranjit Avenue C…" at bounding box center [74, 158] width 33 height 8
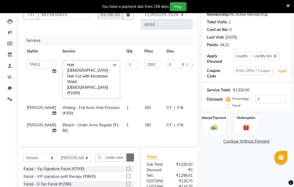
click at [130, 155] on icon "button" at bounding box center [130, 157] width 3 height 4
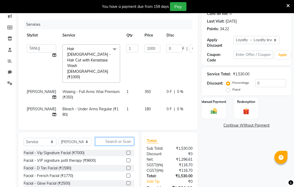
scroll to position [83, 0]
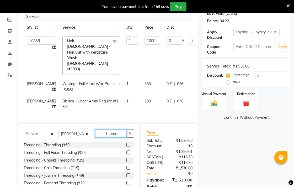
type input "Thread"
click at [126, 143] on label at bounding box center [128, 145] width 4 height 4
click at [126, 143] on input "checkbox" at bounding box center [127, 144] width 3 height 3
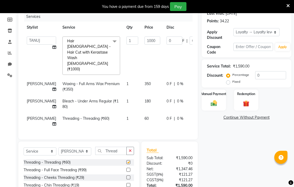
checkbox input "false"
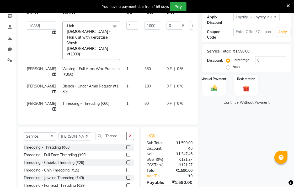
scroll to position [100, 0]
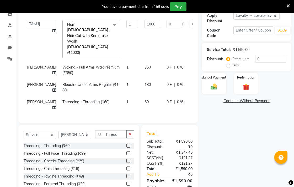
click at [141, 96] on td "60" at bounding box center [152, 104] width 22 height 17
select select "70157"
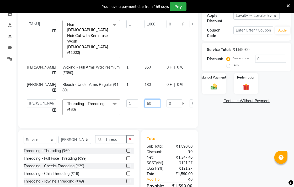
click at [144, 99] on input "60" at bounding box center [152, 103] width 16 height 8
type input "6"
type input "20"
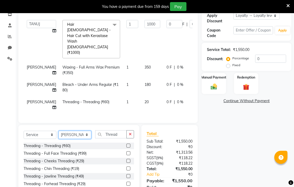
click at [81, 131] on select "Select Stylist Admin AMIT Birshika [PERSON_NAME] Colour Lounge, Ranjit Avenue C…" at bounding box center [74, 135] width 33 height 8
select select "70156"
click at [58, 131] on select "Select Stylist Admin AMIT Birshika [PERSON_NAME] Colour Lounge, Ranjit Avenue C…" at bounding box center [74, 135] width 33 height 8
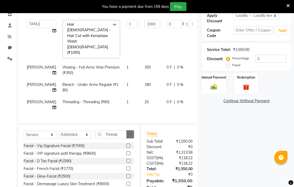
click at [132, 130] on button "button" at bounding box center [130, 134] width 8 height 8
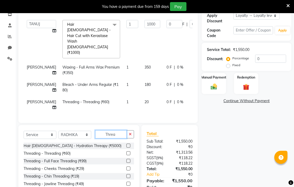
scroll to position [101, 0]
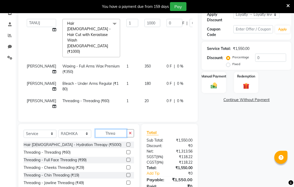
type input "Threa"
click at [126, 150] on label at bounding box center [128, 152] width 4 height 4
click at [126, 151] on input "checkbox" at bounding box center [127, 152] width 3 height 3
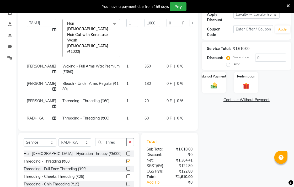
checkbox input "false"
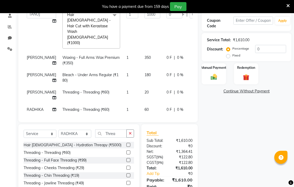
scroll to position [110, 0]
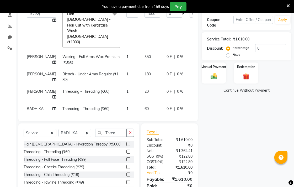
click at [141, 103] on td "60" at bounding box center [152, 109] width 22 height 12
select select "70156"
click at [144, 106] on input "60" at bounding box center [152, 110] width 16 height 8
type input "6"
type input "40"
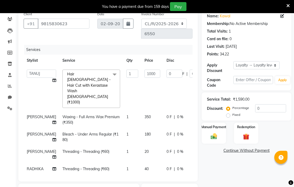
scroll to position [118, 0]
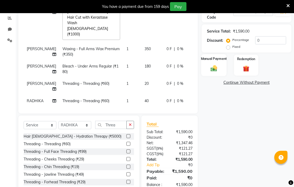
click at [218, 66] on img at bounding box center [213, 68] width 11 height 8
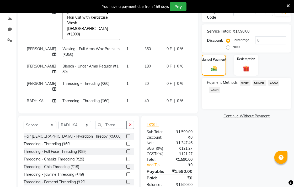
click at [219, 89] on span "CASH" at bounding box center [214, 90] width 11 height 6
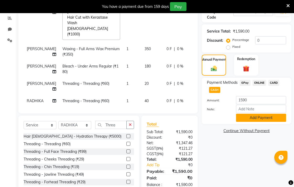
click at [266, 120] on button "Add Payment" at bounding box center [261, 118] width 50 height 8
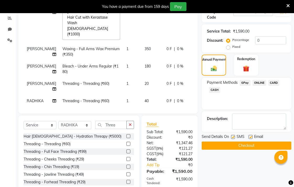
click at [264, 147] on button "Checkout" at bounding box center [247, 145] width 90 height 8
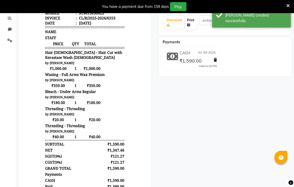
click at [193, 27] on link "Print" at bounding box center [191, 23] width 12 height 14
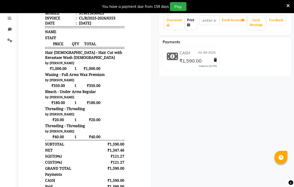
click at [192, 24] on link "Print" at bounding box center [191, 23] width 12 height 14
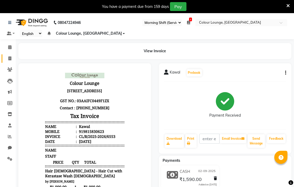
click at [5, 61] on link "Invoice" at bounding box center [8, 58] width 13 height 9
select select "service"
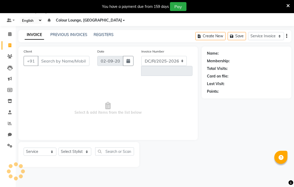
select select "8013"
type input "6554"
click at [73, 36] on link "PREVIOUS INVOICES" at bounding box center [68, 34] width 37 height 5
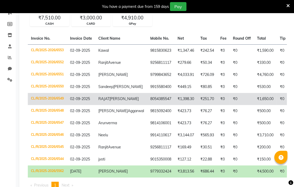
click at [52, 105] on td "CL/R/2025-2026/6549" at bounding box center [47, 99] width 39 height 12
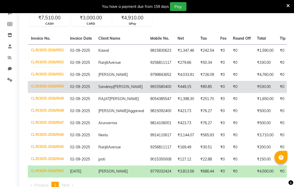
click at [50, 90] on td "CL/R/2025-2026/6550" at bounding box center [47, 87] width 39 height 12
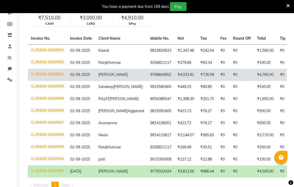
click at [55, 77] on td "CL/R/2025-2026/6551" at bounding box center [47, 75] width 39 height 12
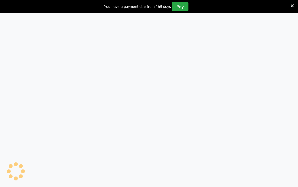
select select "83"
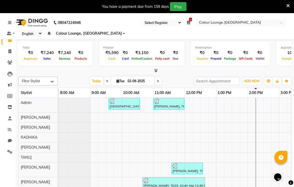
scroll to position [1, 0]
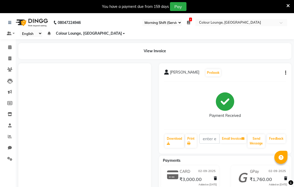
select select "83"
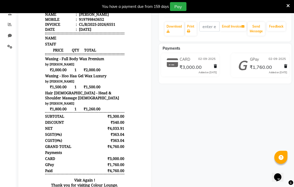
scroll to position [109, 0]
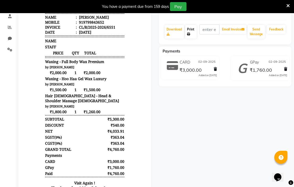
click at [186, 30] on link "Print" at bounding box center [191, 32] width 12 height 14
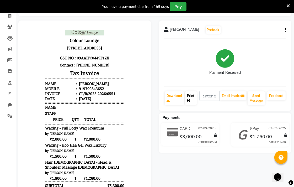
scroll to position [0, 0]
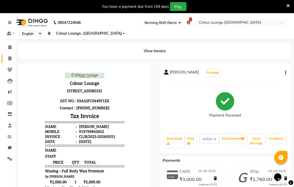
click at [9, 57] on icon at bounding box center [9, 58] width 3 height 4
select select "service"
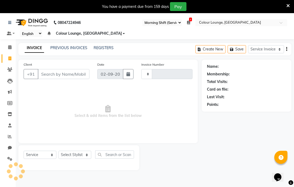
type input "6553"
select select "8013"
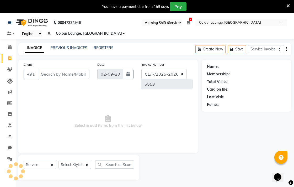
scroll to position [13, 0]
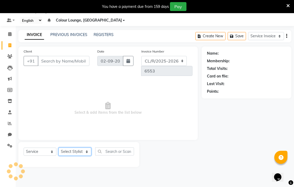
click at [77, 147] on select "Select Stylist" at bounding box center [74, 151] width 33 height 8
click at [171, 127] on div "Client +91 Date [DATE] Invoice Number DC/R/2025-2026 CL/R/2025-2026 6553 Select…" at bounding box center [107, 92] width 179 height 93
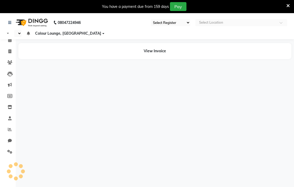
select select "83"
select select "en"
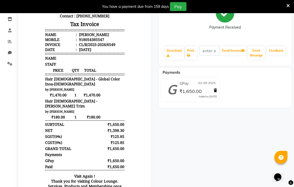
scroll to position [91, 0]
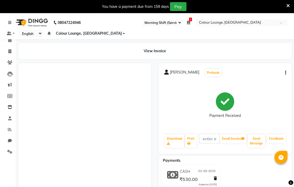
select select "83"
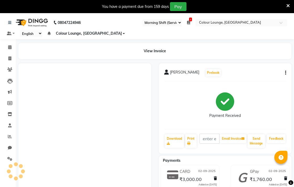
select select "83"
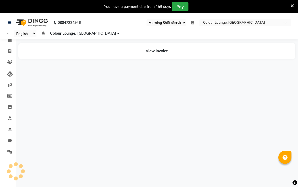
select select "83"
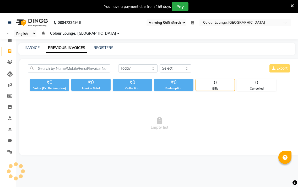
select select "83"
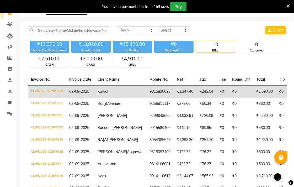
click at [53, 90] on td "CL/R/2025-2026/6553" at bounding box center [47, 91] width 38 height 12
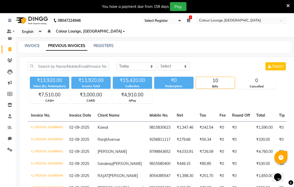
click at [8, 45] on link "Invoice" at bounding box center [8, 49] width 13 height 9
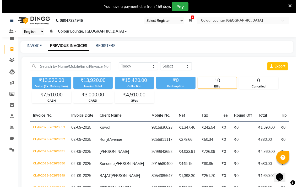
scroll to position [13, 0]
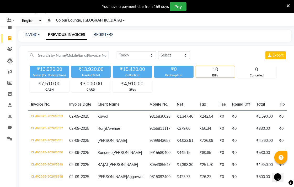
select select "service"
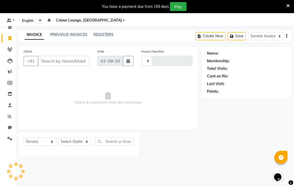
type input "6555"
select select "8013"
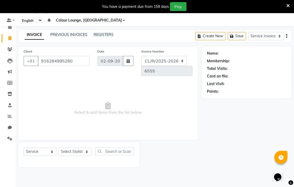
type input "916284995280"
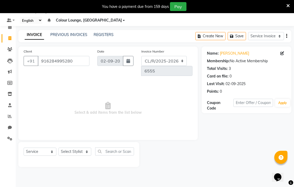
click at [283, 52] on icon at bounding box center [282, 53] width 4 height 4
select select "[DEMOGRAPHIC_DATA]"
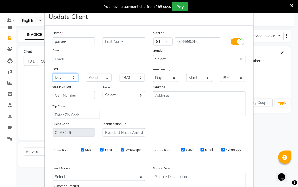
click at [69, 80] on select "Day 01 02 03 04 05 06 07 08 09 10 11 12 13 14 15 16 17 18 19 20 21 22 23 24 25 …" at bounding box center [66, 77] width 26 height 8
select select "17"
click at [53, 73] on select "Day 01 02 03 04 05 06 07 08 09 10 11 12 13 14 15 16 17 18 19 20 21 22 23 24 25 …" at bounding box center [66, 77] width 26 height 8
click at [102, 74] on select "Month January February March April May June July August September October Novem…" at bounding box center [99, 77] width 26 height 8
select select "01"
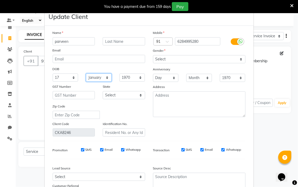
click at [86, 73] on select "Month January February March April May June July August September October Novem…" at bounding box center [99, 77] width 26 height 8
click at [133, 73] on select "1940 1941 1942 1943 1944 1945 1946 1947 1948 1949 1950 1951 1952 1953 1954 1955…" at bounding box center [133, 77] width 26 height 8
click at [120, 73] on select "1940 1941 1942 1943 1944 1945 1946 1947 1948 1949 1950 1951 1952 1953 1954 1955…" at bounding box center [133, 77] width 26 height 8
click at [136, 77] on select "1940 1941 1942 1943 1944 1945 1946 1947 1948 1949 1950 1951 1952 1953 1954 1955…" at bounding box center [133, 77] width 26 height 8
select select "1998"
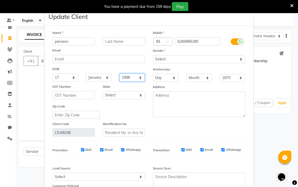
click at [120, 73] on select "1940 1941 1942 1943 1944 1945 1946 1947 1948 1949 1950 1951 1952 1953 1954 1955…" at bounding box center [133, 77] width 26 height 8
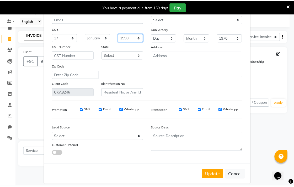
scroll to position [46, 0]
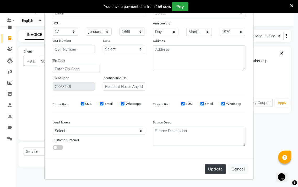
click at [210, 173] on button "Update" at bounding box center [215, 168] width 21 height 9
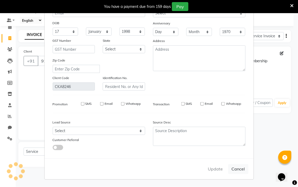
type input "6284995280"
select select
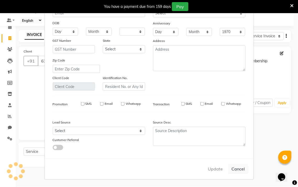
select select
checkbox input "false"
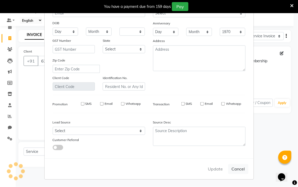
checkbox input "false"
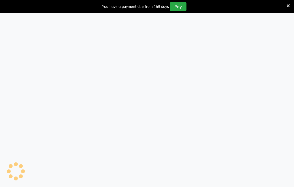
select select "83"
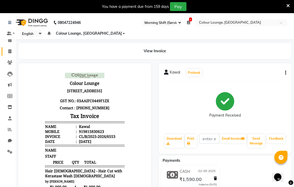
click at [8, 49] on icon at bounding box center [9, 51] width 3 height 4
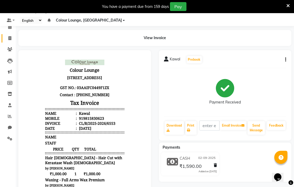
select select "service"
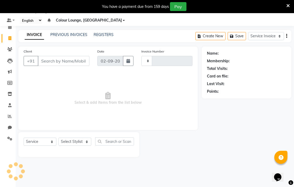
click at [73, 60] on input "Client" at bounding box center [64, 61] width 52 height 10
type input "6554"
select select "8013"
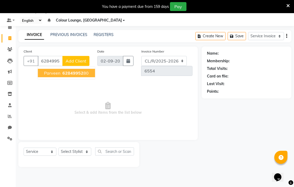
click at [83, 73] on ngb-highlight "62849952 80" at bounding box center [74, 72] width 27 height 5
type input "6284995280"
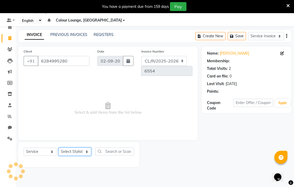
click at [85, 147] on select "Select Stylist Admin AMIT Birshika Charanjeet Colour Lounge, Ranjit Avenue Colo…" at bounding box center [74, 151] width 33 height 8
select select "70164"
click at [58, 147] on select "Select Stylist Admin AMIT Birshika Charanjeet Colour Lounge, Ranjit Avenue Colo…" at bounding box center [74, 151] width 33 height 8
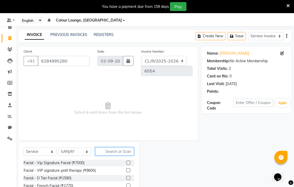
click at [122, 147] on input "text" at bounding box center [114, 151] width 39 height 8
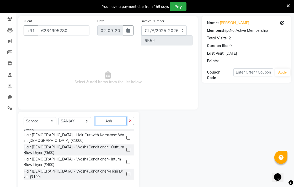
scroll to position [10, 0]
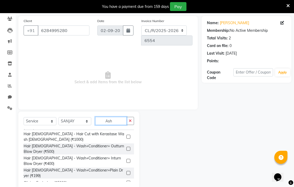
type input "Ash"
click at [126, 147] on label at bounding box center [128, 149] width 4 height 4
click at [126, 147] on input "checkbox" at bounding box center [127, 148] width 3 height 3
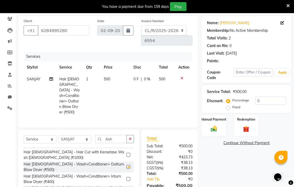
checkbox input "false"
click at [213, 132] on div "Manual Payment" at bounding box center [213, 125] width 25 height 22
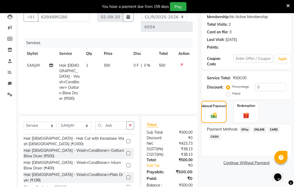
scroll to position [61, 0]
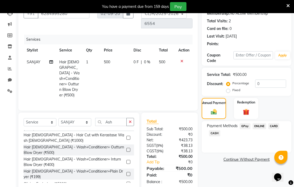
click at [244, 125] on span "GPay" at bounding box center [245, 126] width 11 height 6
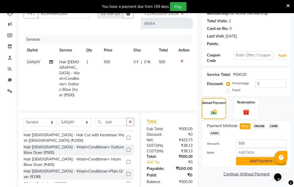
click at [264, 163] on button "Add Payment" at bounding box center [261, 161] width 50 height 8
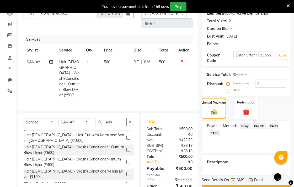
scroll to position [74, 0]
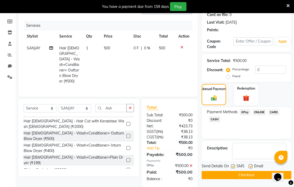
click at [263, 171] on button "Checkout" at bounding box center [247, 175] width 90 height 8
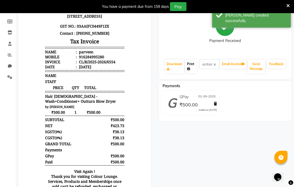
click at [189, 68] on icon at bounding box center [188, 68] width 3 height 3
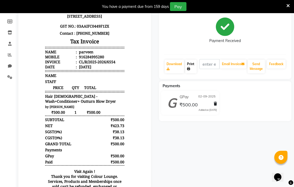
click at [194, 66] on link "Print" at bounding box center [191, 67] width 12 height 14
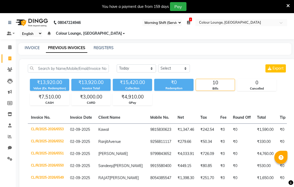
select select "83"
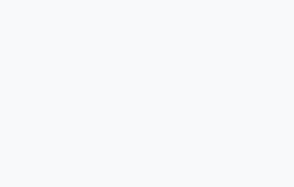
select select "83"
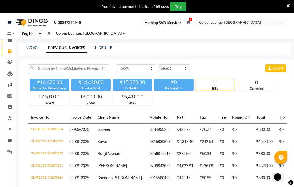
click at [10, 42] on icon at bounding box center [9, 40] width 3 height 4
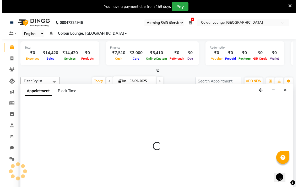
scroll to position [13, 0]
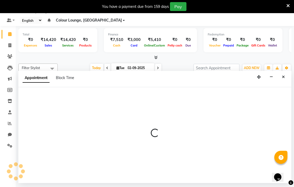
select select "70159"
select select "765"
select select "tentative"
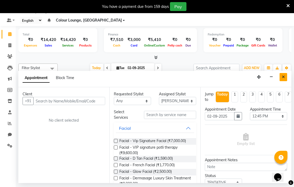
click at [283, 77] on icon "Close" at bounding box center [283, 77] width 3 height 4
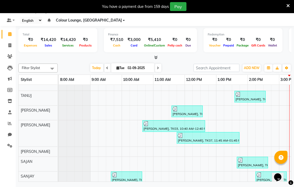
click at [253, 163] on div "[PERSON_NAME], TK03, 01:40 PM-02:40 PM, Mani-Pedi - De Tan Luxury Pedicure (₹70…" at bounding box center [252, 162] width 30 height 10
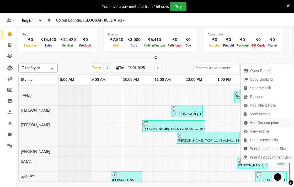
click at [273, 121] on span "Add Consumption" at bounding box center [264, 123] width 29 height 6
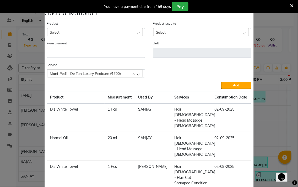
click at [137, 29] on div "Select" at bounding box center [95, 32] width 96 height 8
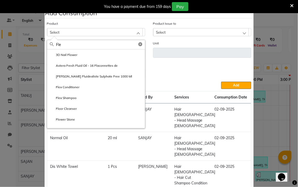
type input "Flex"
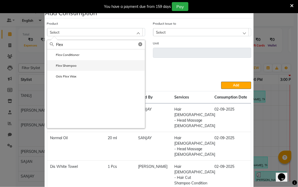
click at [67, 66] on label "Flex Shampoo" at bounding box center [63, 65] width 27 height 5
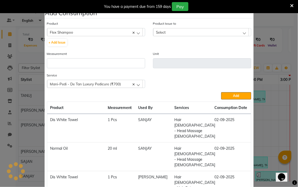
type input "ml"
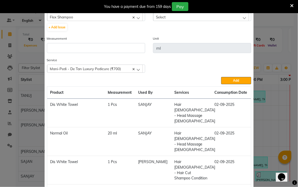
scroll to position [18, 0]
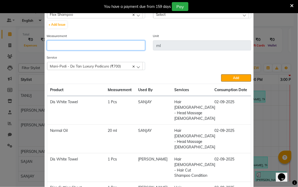
click at [100, 42] on input "number" at bounding box center [96, 45] width 98 height 10
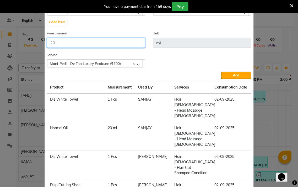
scroll to position [0, 0]
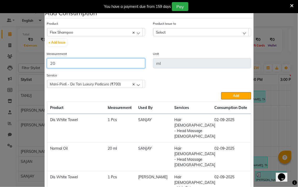
type input "20"
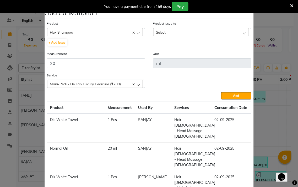
click at [216, 30] on div "Select" at bounding box center [201, 32] width 96 height 8
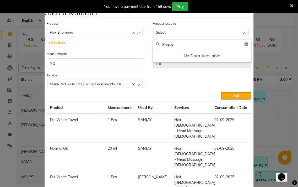
type input "Sanjay"
click at [192, 31] on div "Select" at bounding box center [201, 32] width 96 height 8
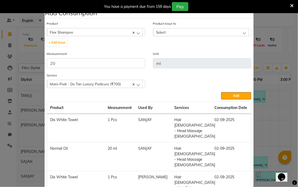
click at [243, 32] on div "Select" at bounding box center [201, 32] width 96 height 8
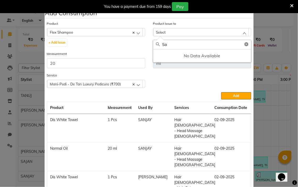
type input "S"
type input "[PERSON_NAME]"
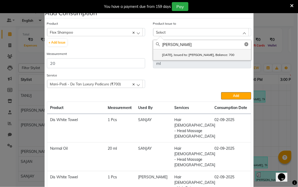
click at [215, 53] on label "[DATE], Issued to: [PERSON_NAME], Balance: 700" at bounding box center [195, 54] width 79 height 5
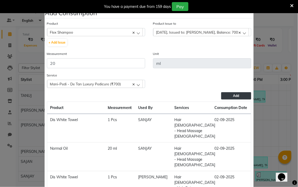
click at [234, 96] on span "Add" at bounding box center [236, 96] width 6 height 4
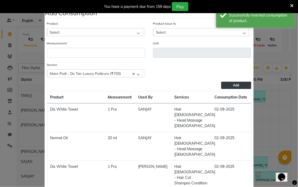
click at [24, 58] on ngb-modal-window "Add Consumption × Product Select 10C Ear Stud Product Issue to Select [DATE], I…" at bounding box center [149, 93] width 298 height 187
